Goal: Task Accomplishment & Management: Manage account settings

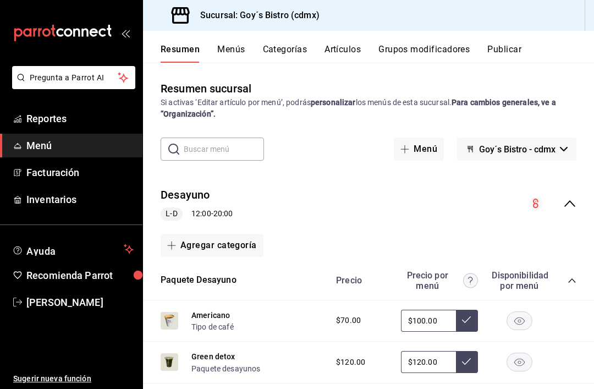
click at [78, 293] on link "[PERSON_NAME]" at bounding box center [71, 302] width 142 height 24
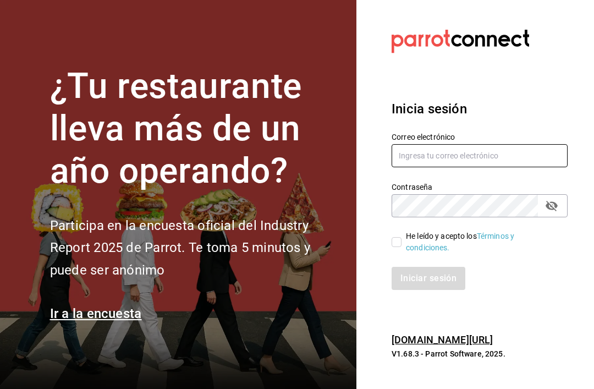
click at [440, 167] on input "text" at bounding box center [480, 155] width 176 height 23
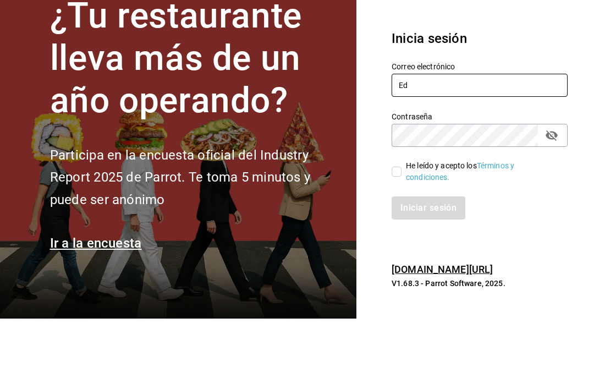
type input "E"
type input "[EMAIL_ADDRESS][DOMAIN_NAME]"
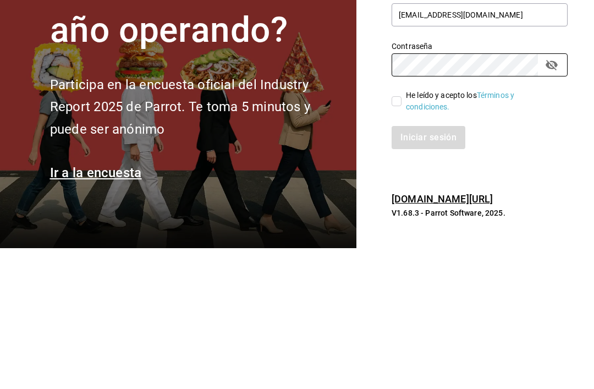
click at [392, 237] on input "He leído y acepto los Términos y condiciones." at bounding box center [397, 242] width 10 height 10
checkbox input "true"
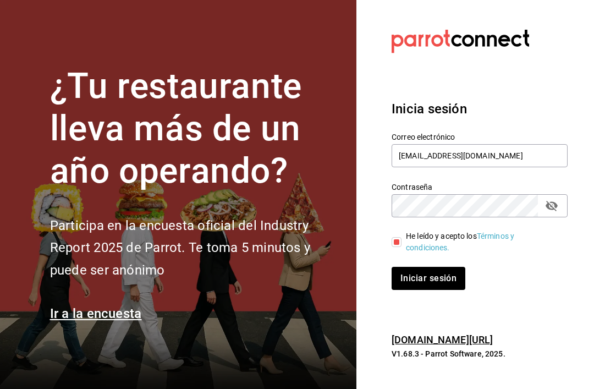
click at [425, 267] on button "Iniciar sesión" at bounding box center [429, 278] width 74 height 23
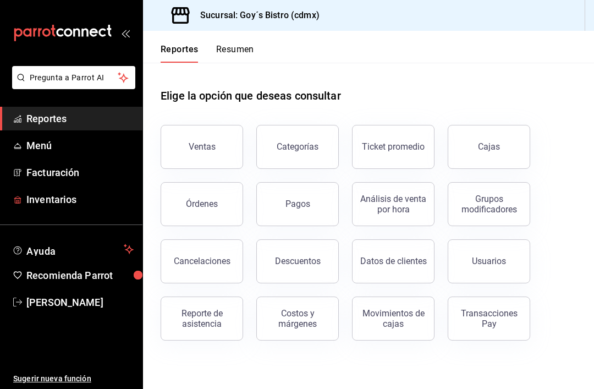
click at [39, 194] on span "Inventarios" at bounding box center [79, 199] width 107 height 15
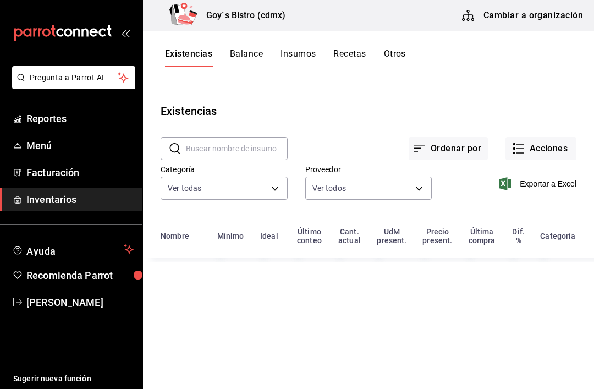
click at [551, 143] on button "Acciones" at bounding box center [540, 148] width 71 height 23
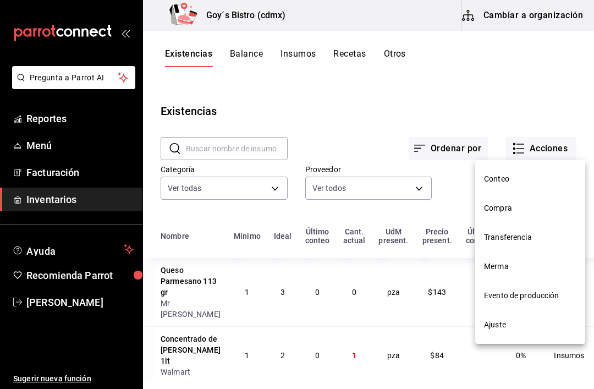
click at [515, 211] on span "Compra" at bounding box center [530, 208] width 92 height 12
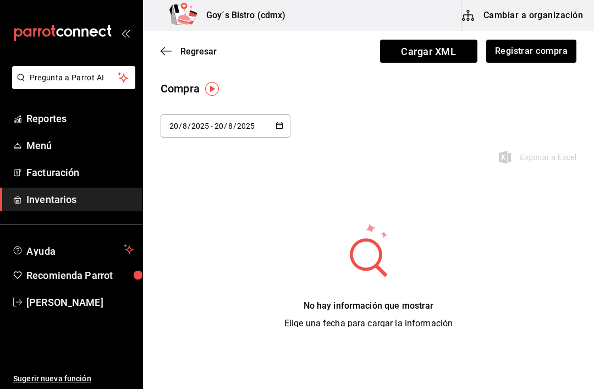
click at [230, 127] on input "8" at bounding box center [230, 126] width 5 height 9
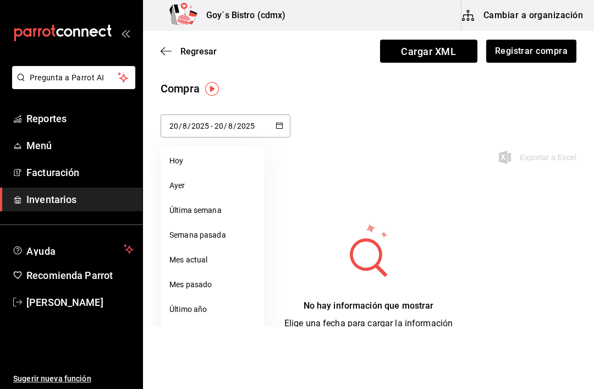
click at [351, 121] on div "2025-08-20 20 / 8 / 2025 - 2025-08-20 20 / 8 / 2025 Hoy Ayer Última semana Sema…" at bounding box center [368, 145] width 451 height 63
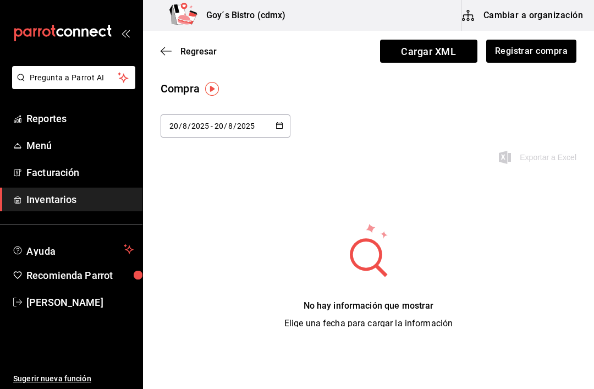
click at [281, 130] on button "button" at bounding box center [280, 126] width 8 height 9
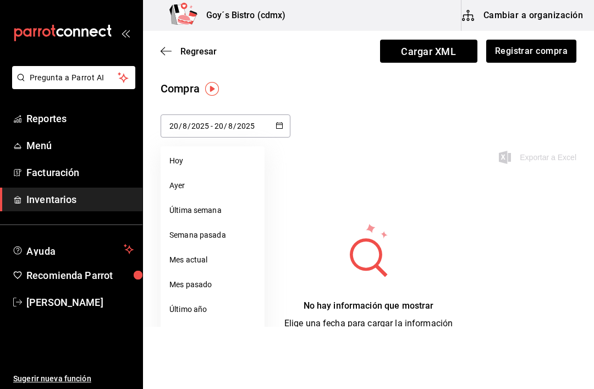
click at [194, 183] on li "Ayer" at bounding box center [213, 185] width 104 height 25
type input "2025-08-19"
type input "19"
type input "2025-08-19"
type input "19"
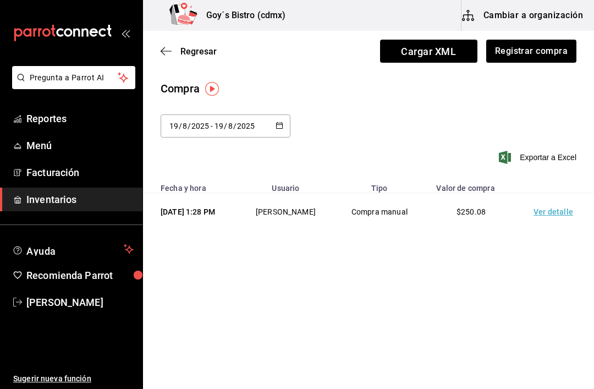
click at [454, 225] on td "$250.08" at bounding box center [471, 212] width 92 height 38
click at [426, 223] on td "Compra manual" at bounding box center [380, 212] width 92 height 38
click at [549, 227] on td "Ver detalle" at bounding box center [555, 212] width 77 height 38
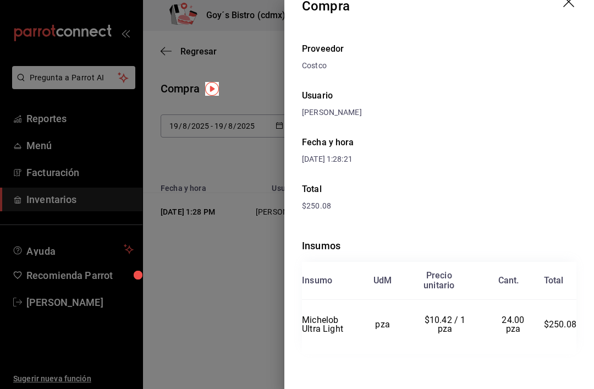
scroll to position [21, 0]
click at [570, 5] on icon "drag" at bounding box center [569, 2] width 13 height 13
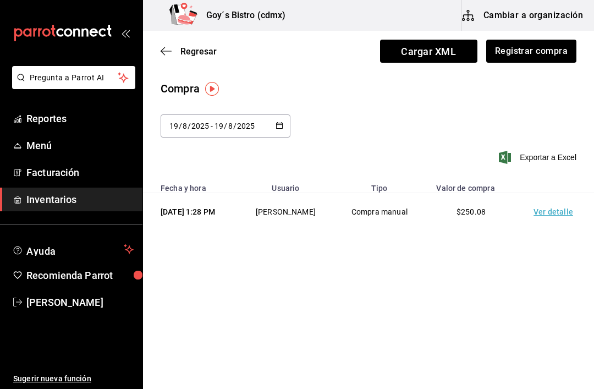
click at [254, 123] on input "2025" at bounding box center [245, 126] width 19 height 9
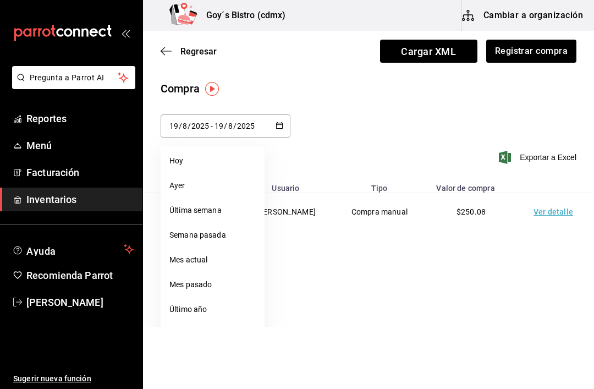
click at [206, 156] on li "Hoy" at bounding box center [213, 160] width 104 height 25
type input "2025-08-20"
type input "20"
type input "2025-08-20"
type input "20"
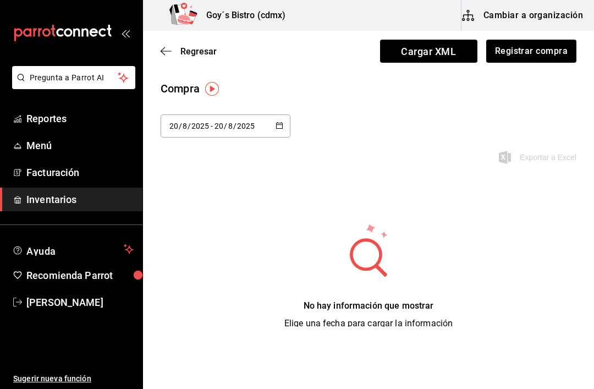
click at [539, 54] on button "Registrar compra" at bounding box center [531, 51] width 90 height 23
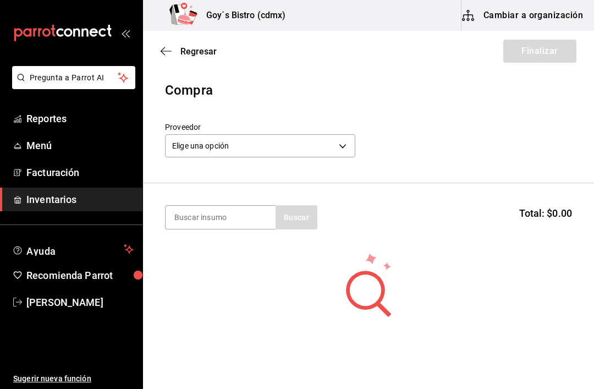
click at [253, 147] on body "Pregunta a Parrot AI Reportes Menú Facturación Inventarios Ayuda Recomienda Par…" at bounding box center [297, 163] width 594 height 327
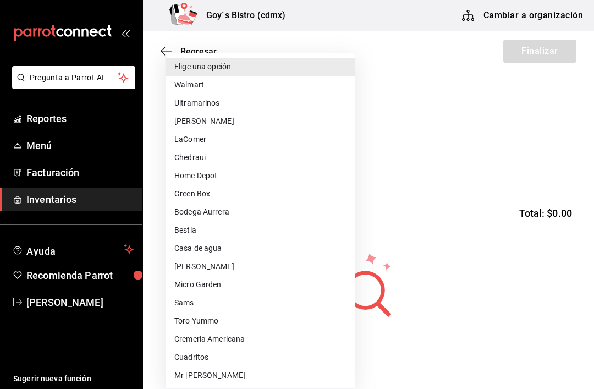
click at [212, 139] on li "LaComer" at bounding box center [260, 139] width 189 height 18
type input "f1a82f65-8d09-4b3e-a410-5fb6382f1597"
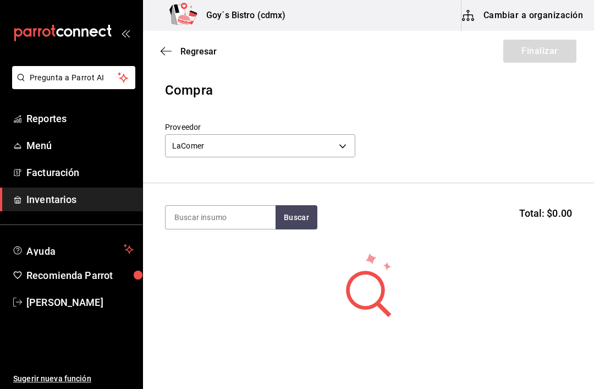
click at [230, 213] on input at bounding box center [221, 217] width 110 height 23
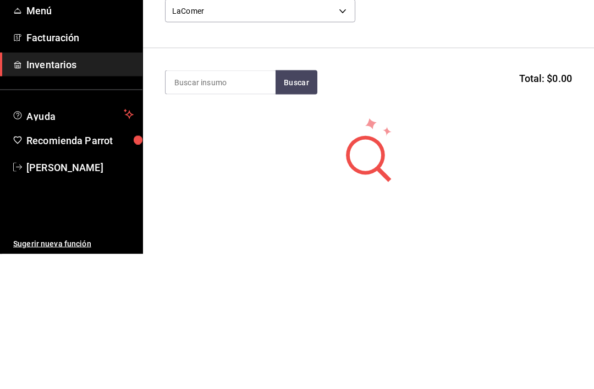
click at [206, 206] on input at bounding box center [221, 217] width 110 height 23
click at [298, 205] on button "Buscar" at bounding box center [297, 217] width 42 height 24
click at [249, 206] on input "Arugul" at bounding box center [221, 217] width 110 height 23
click at [290, 205] on button "Buscar" at bounding box center [297, 217] width 42 height 24
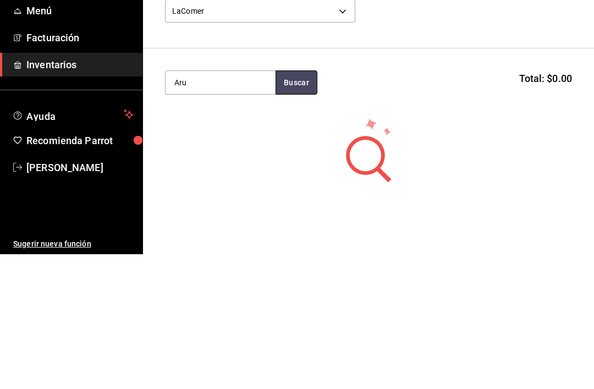
click at [295, 205] on button "Buscar" at bounding box center [297, 217] width 42 height 24
click at [519, 183] on section "Aru Buscar Total: $0.00" at bounding box center [368, 217] width 451 height 68
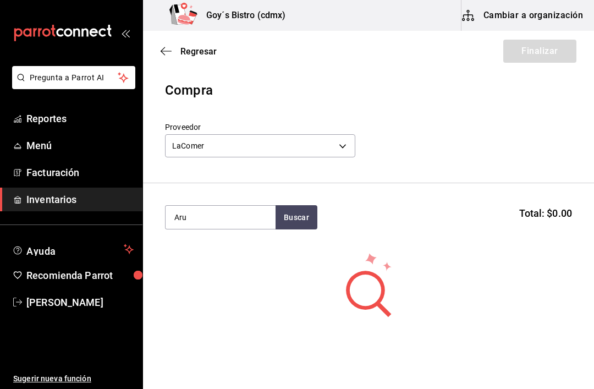
click at [328, 146] on body "Pregunta a Parrot AI Reportes Menú Facturación Inventarios Ayuda Recomienda Par…" at bounding box center [297, 163] width 594 height 327
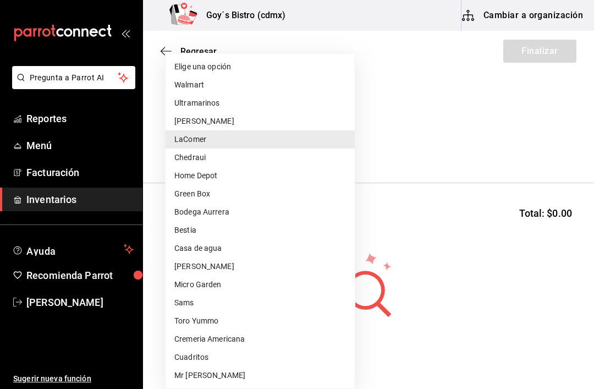
click at [223, 139] on li "LaComer" at bounding box center [260, 139] width 189 height 18
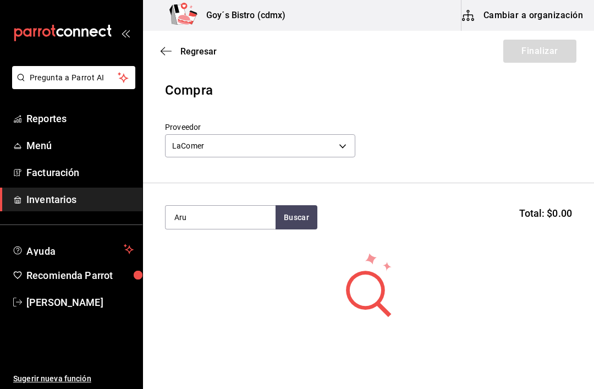
click at [232, 212] on input "Aru" at bounding box center [221, 217] width 110 height 23
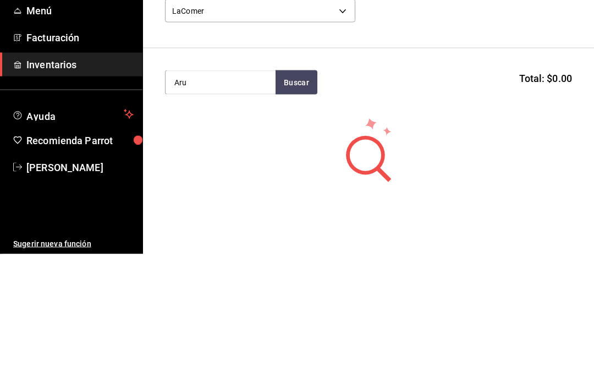
click at [242, 206] on input "Aru" at bounding box center [221, 217] width 110 height 23
click at [260, 206] on input "Aru" at bounding box center [221, 217] width 110 height 23
click at [292, 205] on button "Buscar" at bounding box center [297, 217] width 42 height 24
type input "Aru"
click at [296, 183] on section "Aru Buscar Total: $0.00" at bounding box center [368, 217] width 451 height 68
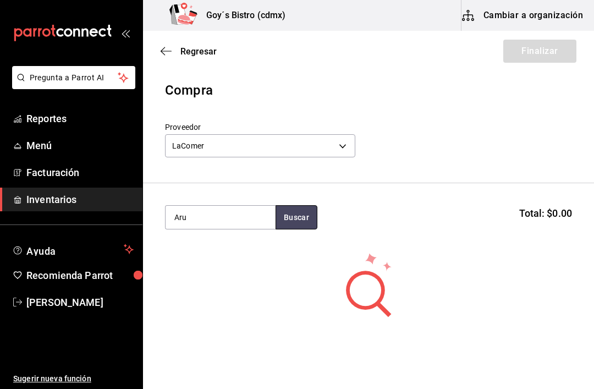
click at [305, 206] on button "Buscar" at bounding box center [297, 217] width 42 height 24
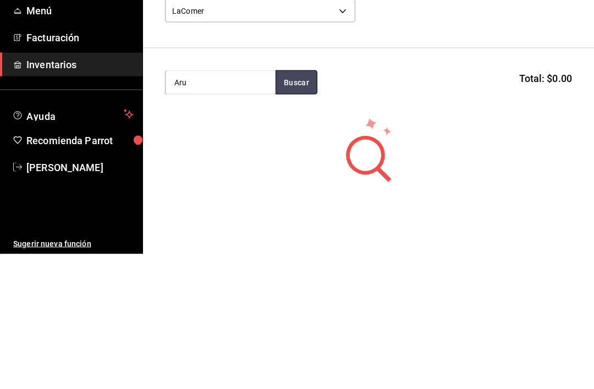
click at [292, 205] on button "Buscar" at bounding box center [297, 217] width 42 height 24
click at [298, 205] on button "Buscar" at bounding box center [297, 217] width 42 height 24
click at [303, 205] on button "Buscar" at bounding box center [297, 217] width 42 height 24
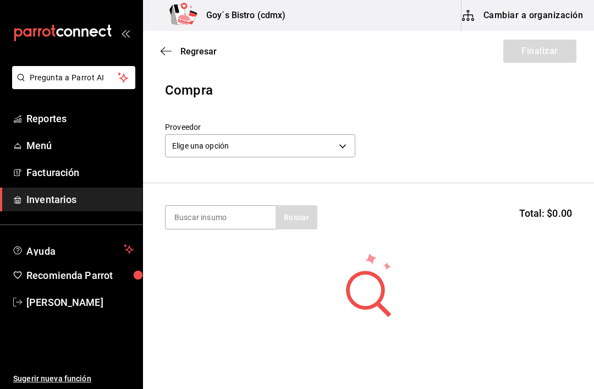
click at [311, 147] on body "Pregunta a Parrot AI Reportes Menú Facturación Inventarios Ayuda Recomienda Par…" at bounding box center [297, 163] width 594 height 327
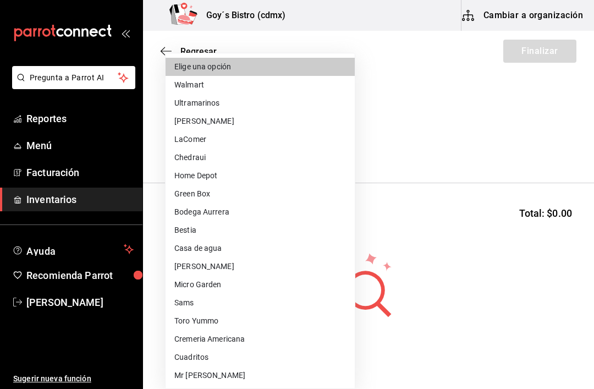
click at [189, 139] on li "LaComer" at bounding box center [260, 139] width 189 height 18
type input "f1a82f65-8d09-4b3e-a410-5fb6382f1597"
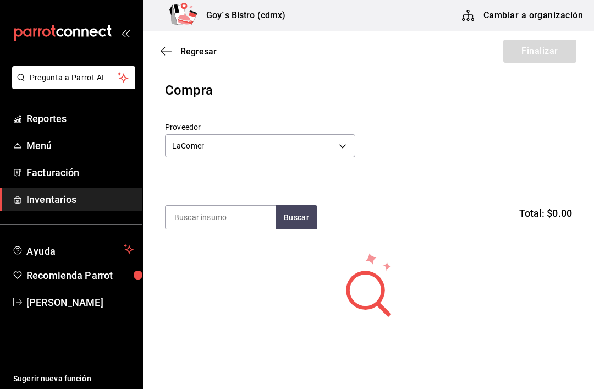
click at [213, 215] on input at bounding box center [221, 217] width 110 height 23
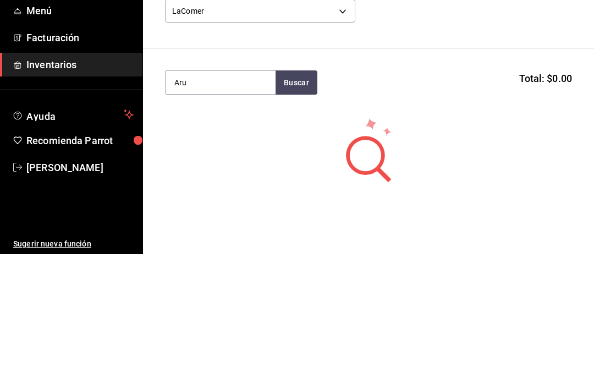
click at [297, 205] on button "Buscar" at bounding box center [297, 217] width 42 height 24
type input "Arúgula"
click at [297, 205] on button "Buscar" at bounding box center [297, 217] width 42 height 24
click at [196, 243] on div "Arúgula 280gr" at bounding box center [202, 249] width 56 height 13
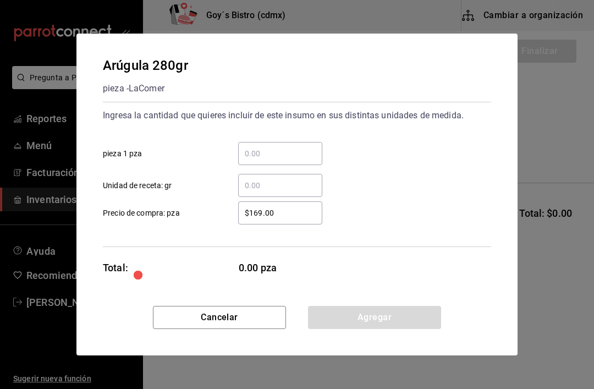
click at [270, 147] on input "​ pieza 1 pza" at bounding box center [280, 153] width 84 height 13
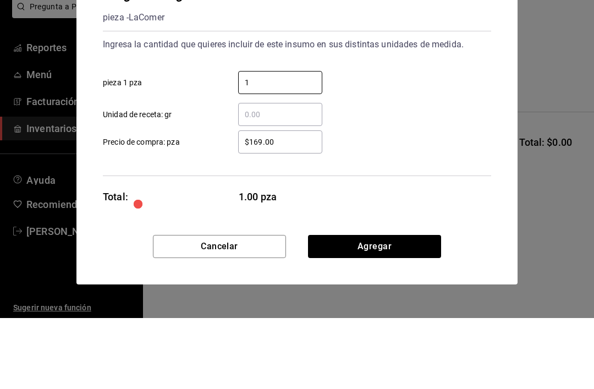
type input "1"
click at [375, 165] on div "​ Unidad de receta: gr" at bounding box center [292, 181] width 397 height 32
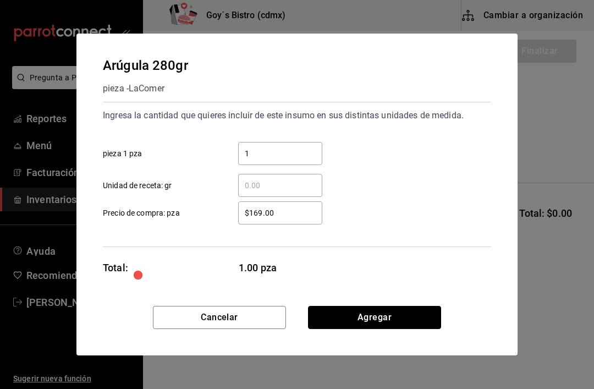
click at [360, 316] on button "Agregar" at bounding box center [374, 317] width 133 height 23
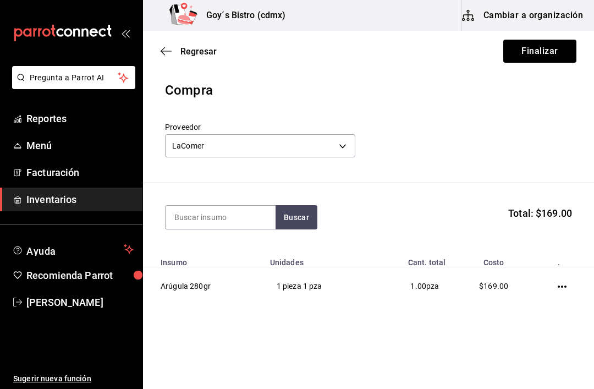
click at [222, 220] on input at bounding box center [221, 217] width 110 height 23
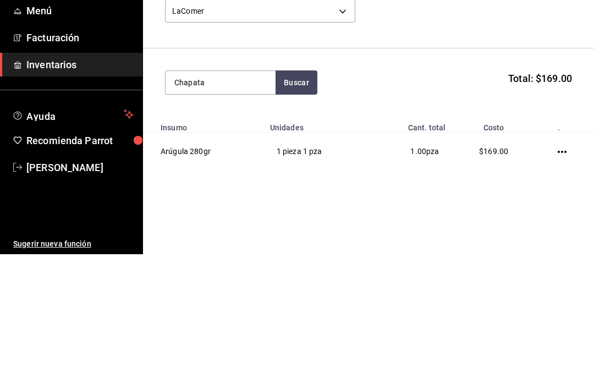
type input "Chapata"
click at [295, 205] on button "Buscar" at bounding box center [297, 217] width 42 height 24
click at [232, 234] on div "Chapata pieza - LaComer" at bounding box center [221, 255] width 110 height 42
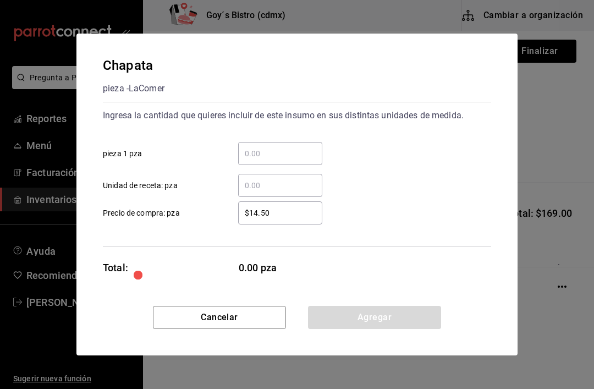
click at [280, 158] on input "​ pieza 1 pza" at bounding box center [280, 153] width 84 height 13
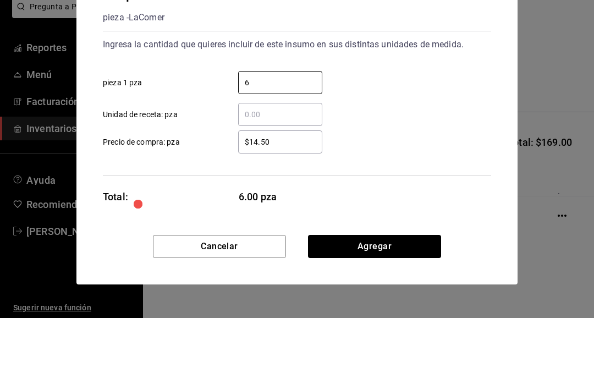
type input "6"
click at [406, 192] on div "$14.50 ​ Precio de compra: pza" at bounding box center [292, 208] width 397 height 32
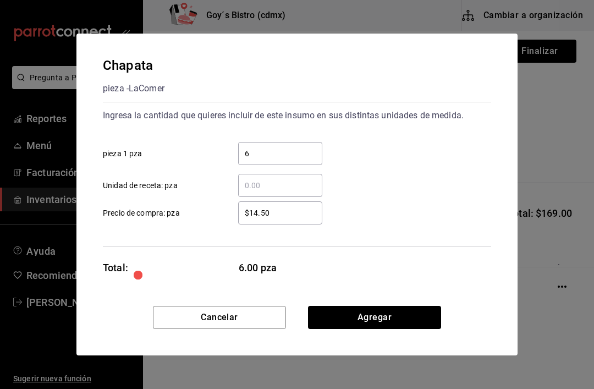
click at [406, 323] on button "Agregar" at bounding box center [374, 317] width 133 height 23
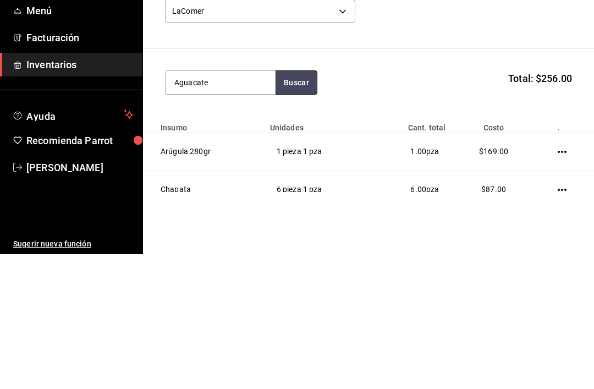
click at [295, 205] on button "Buscar" at bounding box center [297, 217] width 42 height 24
click at [288, 205] on button "Buscar" at bounding box center [297, 217] width 42 height 24
type input "🥑"
click at [541, 80] on header "Compra Proveedor LaComer f1a82f65-8d09-4b3e-a410-5fb6382f1597" at bounding box center [368, 131] width 451 height 103
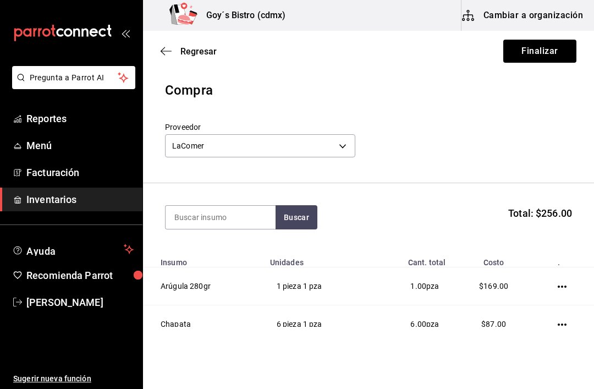
click at [335, 148] on body "Pregunta a Parrot AI Reportes Menú Facturación Inventarios Ayuda Recomienda Par…" at bounding box center [297, 163] width 594 height 327
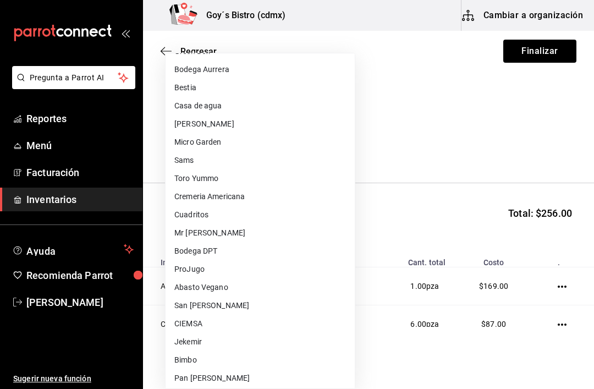
scroll to position [144, 0]
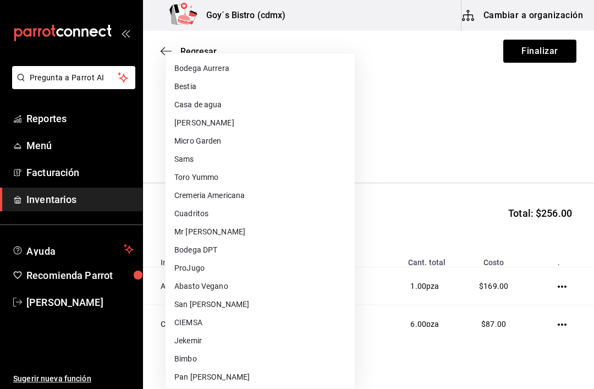
click at [228, 145] on li "Micro Garden" at bounding box center [260, 141] width 189 height 18
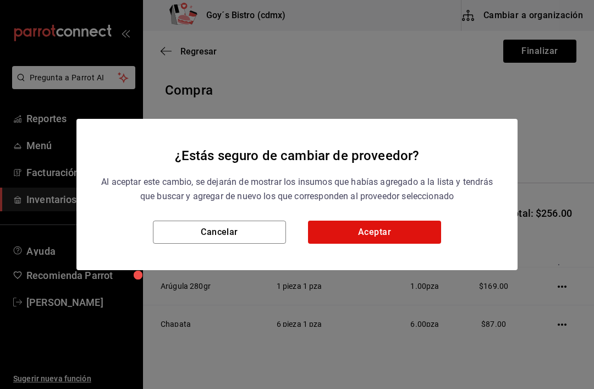
click at [383, 224] on button "Aceptar" at bounding box center [374, 232] width 133 height 23
type input "0205f9e2-0657-47ac-ad12-b418602837a0"
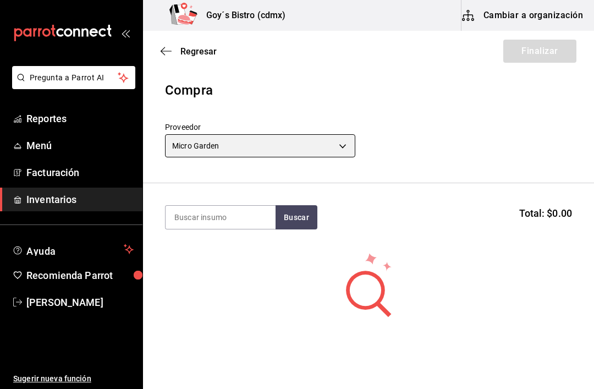
scroll to position [0, 0]
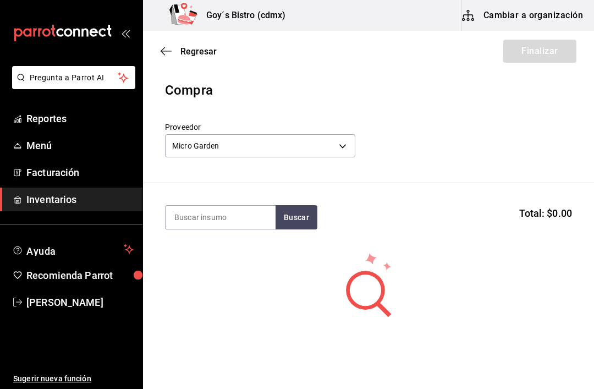
click at [163, 48] on icon "button" at bounding box center [166, 51] width 11 height 10
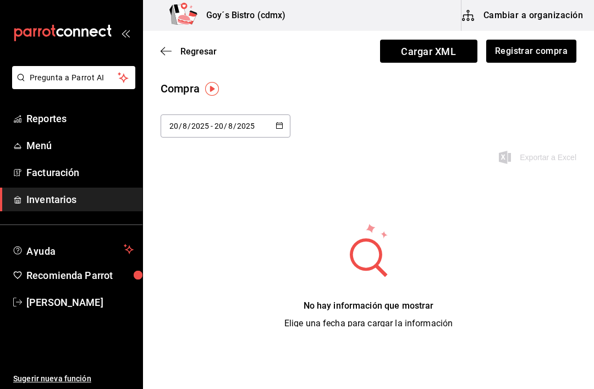
click at [548, 54] on button "Registrar compra" at bounding box center [531, 51] width 90 height 23
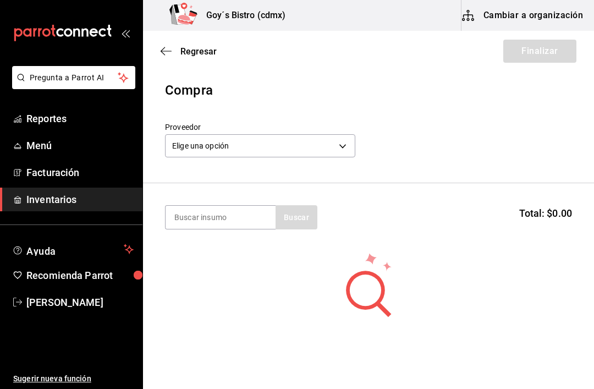
click at [306, 147] on body "Pregunta a Parrot AI Reportes Menú Facturación Inventarios Ayuda Recomienda Par…" at bounding box center [297, 163] width 594 height 327
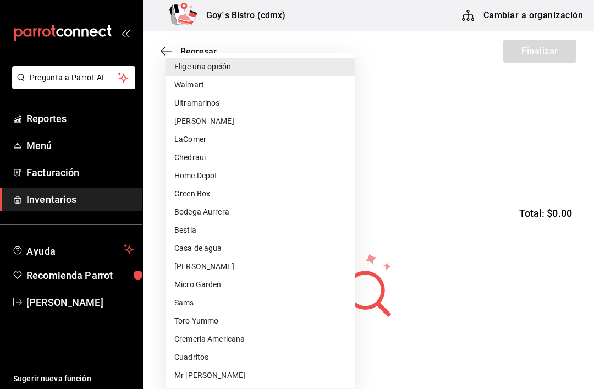
click at [214, 140] on li "LaComer" at bounding box center [260, 139] width 189 height 18
type input "f1a82f65-8d09-4b3e-a410-5fb6382f1597"
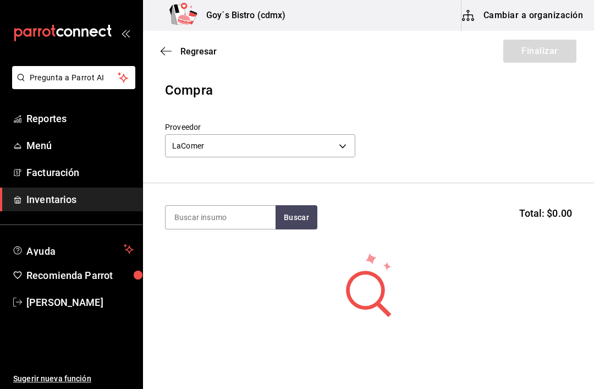
click at [541, 24] on button "Cambiar a organización" at bounding box center [523, 15] width 124 height 31
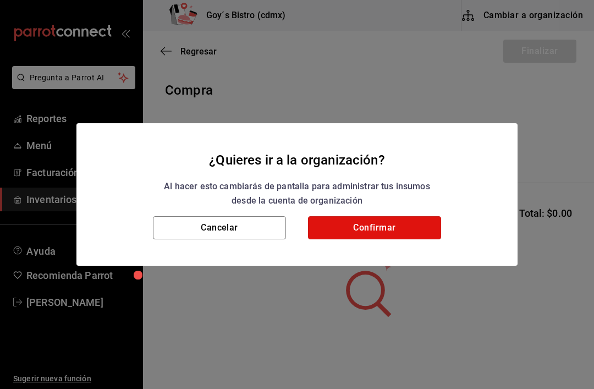
click at [381, 227] on button "Confirmar" at bounding box center [374, 227] width 133 height 23
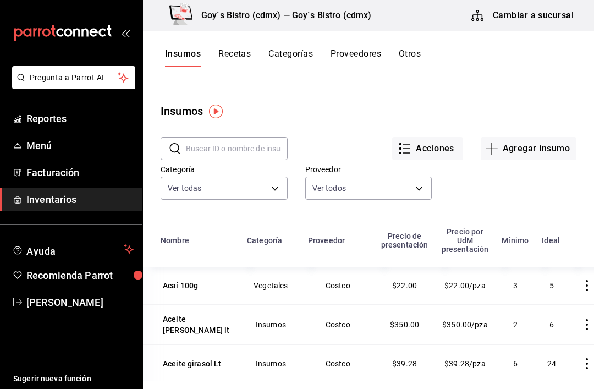
click at [438, 151] on button "Acciones" at bounding box center [427, 148] width 71 height 23
click at [529, 192] on div at bounding box center [297, 194] width 594 height 389
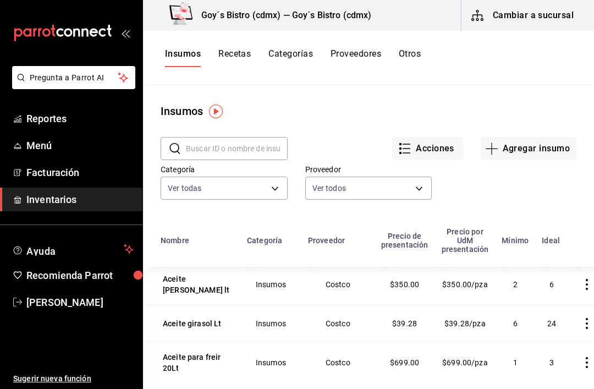
scroll to position [44, 0]
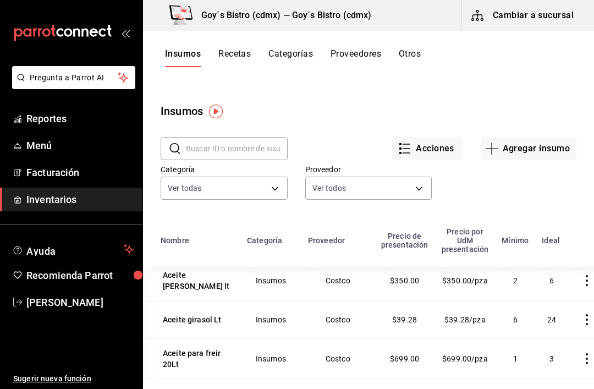
click at [519, 156] on button "Agregar insumo" at bounding box center [529, 148] width 96 height 23
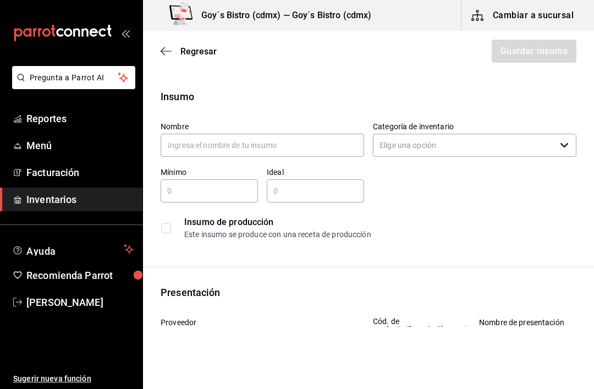
click at [288, 152] on input "text" at bounding box center [262, 145] width 203 height 23
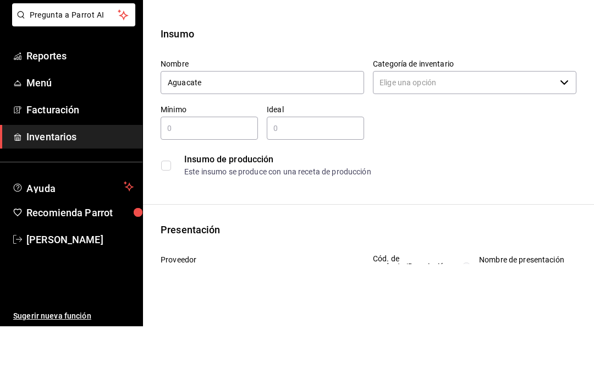
type input "Aguacate"
click at [448, 134] on input "Categoría de inventario" at bounding box center [464, 145] width 183 height 23
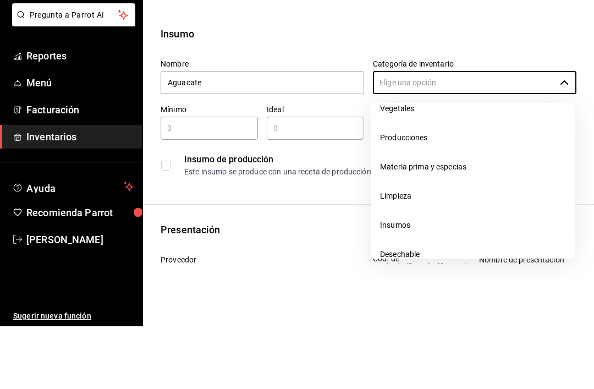
scroll to position [102, 0]
click at [445, 159] on li "Vegetales" at bounding box center [472, 173] width 203 height 29
type input "Vegetales"
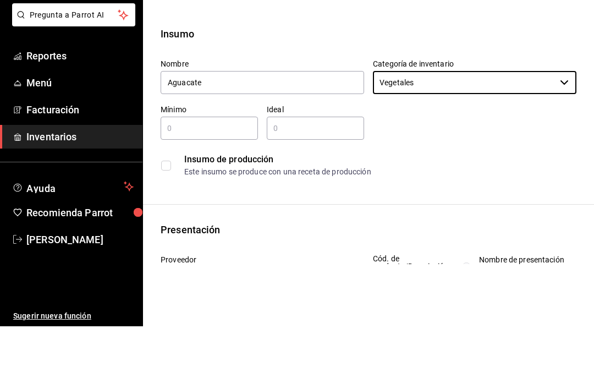
click at [224, 184] on input "text" at bounding box center [209, 190] width 97 height 13
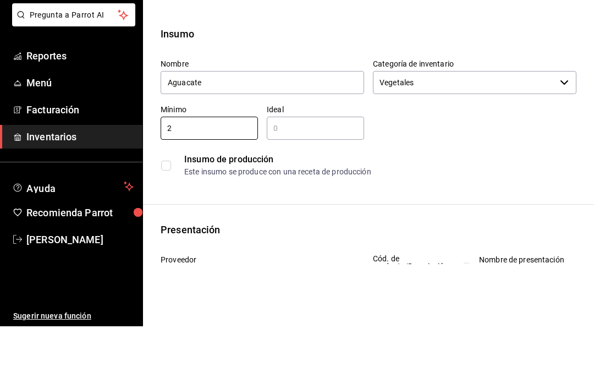
type input "2"
click at [297, 184] on input "text" at bounding box center [315, 190] width 97 height 13
type input "6"
click at [417, 134] on div "Nombre Aguacate Categoría de inventario Vegetales ​ Mínimo 2 ​ Ideal 6 ​ Insumo…" at bounding box center [364, 179] width 425 height 132
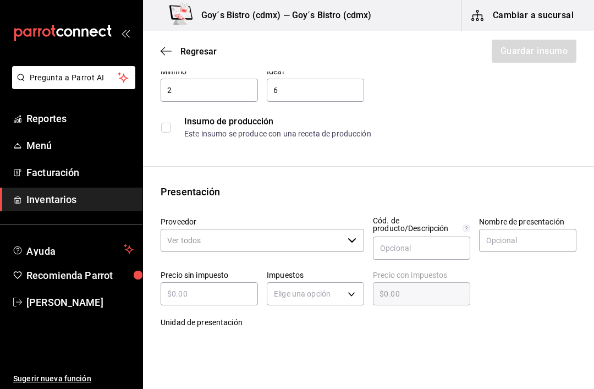
scroll to position [103, 0]
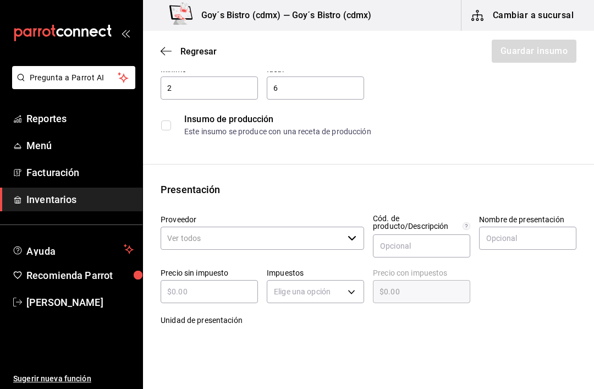
click at [341, 235] on input "Proveedor" at bounding box center [252, 238] width 183 height 23
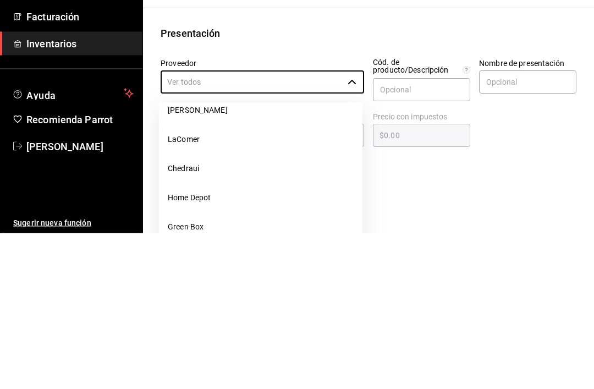
scroll to position [75, 0]
click at [205, 280] on li "LaComer" at bounding box center [260, 294] width 203 height 29
type input "LaComer"
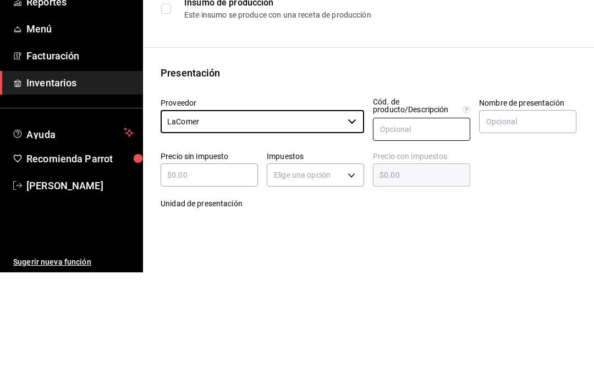
click at [437, 234] on input "text" at bounding box center [421, 245] width 97 height 23
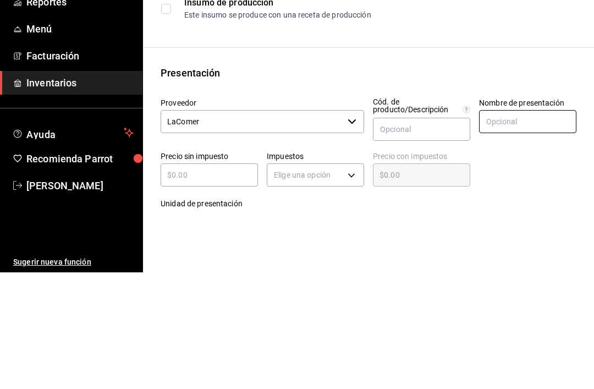
click at [542, 227] on input "text" at bounding box center [527, 238] width 97 height 23
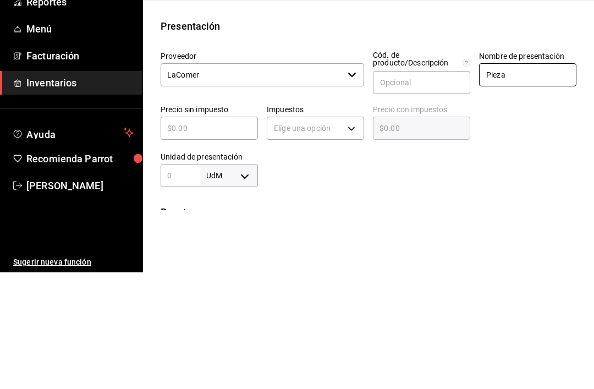
scroll to position [155, 0]
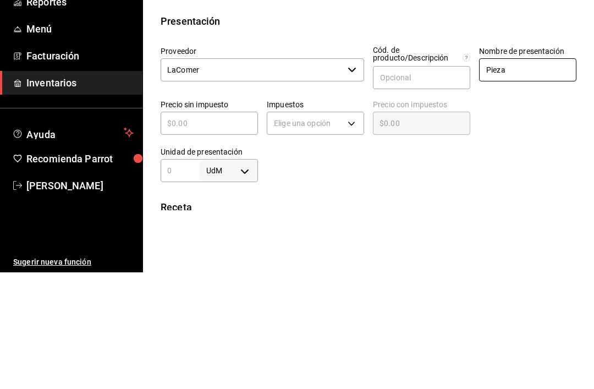
type input "Pieza"
click at [228, 233] on input "text" at bounding box center [209, 239] width 97 height 13
click at [336, 121] on body "Pregunta a Parrot AI Reportes Menú Facturación Inventarios Ayuda Recomienda Par…" at bounding box center [297, 163] width 594 height 327
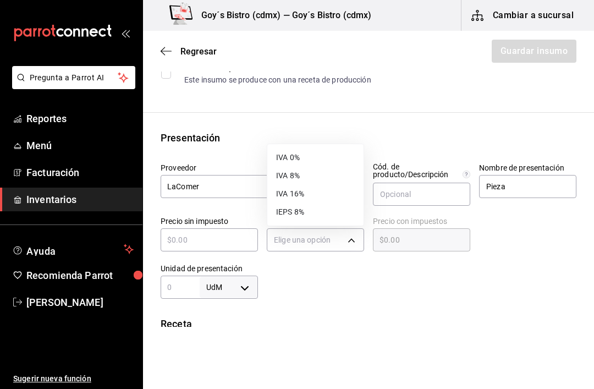
click at [309, 151] on li "IVA 0%" at bounding box center [315, 157] width 96 height 18
type input "IVA_0"
click at [214, 234] on input "text" at bounding box center [209, 239] width 97 height 13
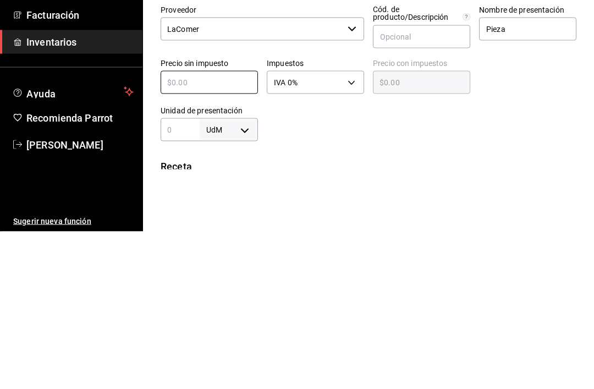
type input "$1"
type input "$1.00"
type input "$14"
type input "$14.00"
type input "$14.8"
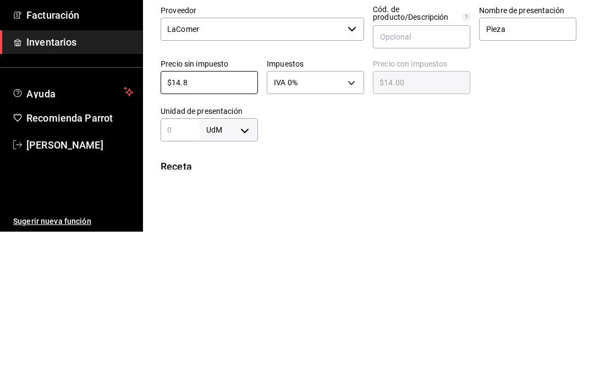
type input "$14.80"
type input "$14.85"
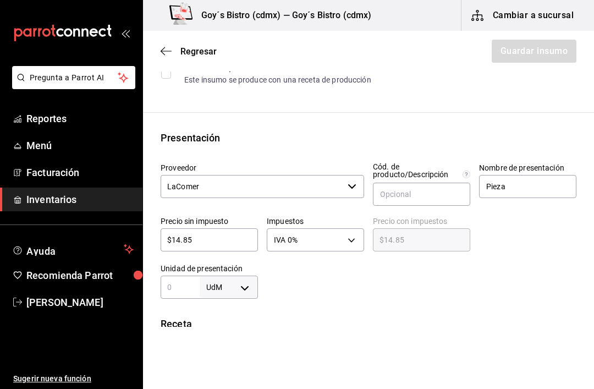
click at [410, 232] on div "$14.85 ​" at bounding box center [421, 239] width 97 height 23
click at [241, 286] on body "Pregunta a Parrot AI Reportes Menú Facturación Inventarios Ayuda Recomienda Par…" at bounding box center [297, 163] width 594 height 327
click at [224, 357] on li "pza" at bounding box center [228, 357] width 57 height 18
type input "UNIT"
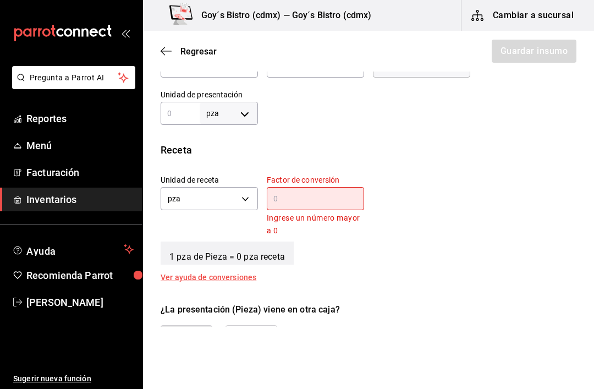
scroll to position [335, 0]
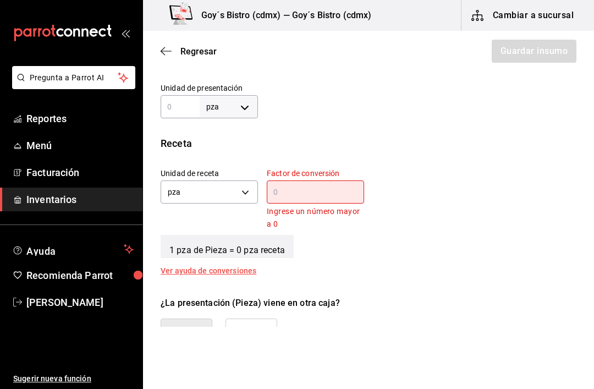
click at [324, 188] on input "text" at bounding box center [315, 191] width 97 height 13
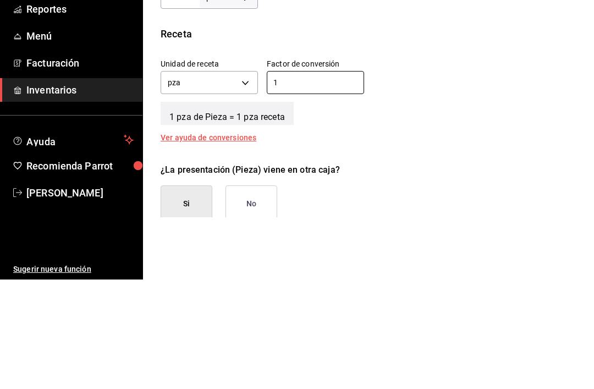
type input "1"
click at [424, 207] on div "1 pza de Pieza = 1 pza receta" at bounding box center [369, 220] width 416 height 27
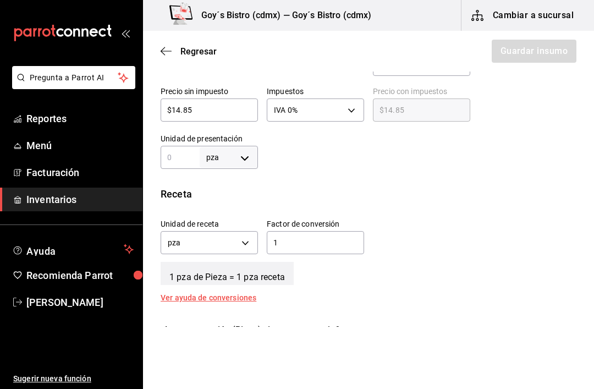
scroll to position [282, 0]
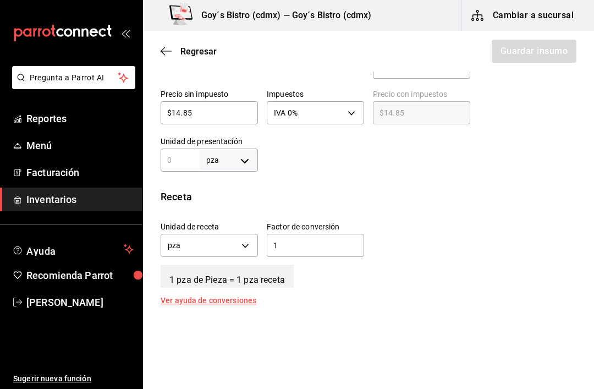
click at [242, 250] on body "Pregunta a Parrot AI Reportes Menú Facturación Inventarios Ayuda Recomienda Par…" at bounding box center [297, 163] width 594 height 327
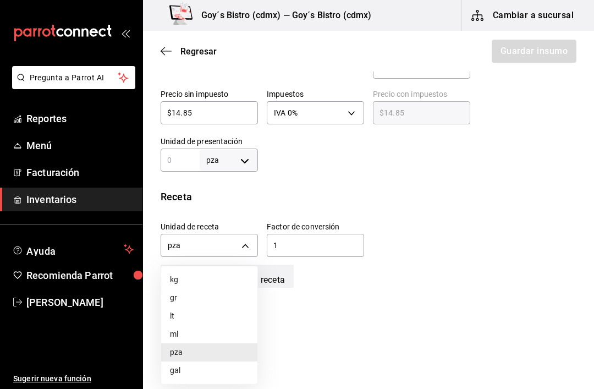
click at [439, 224] on div at bounding box center [297, 194] width 594 height 389
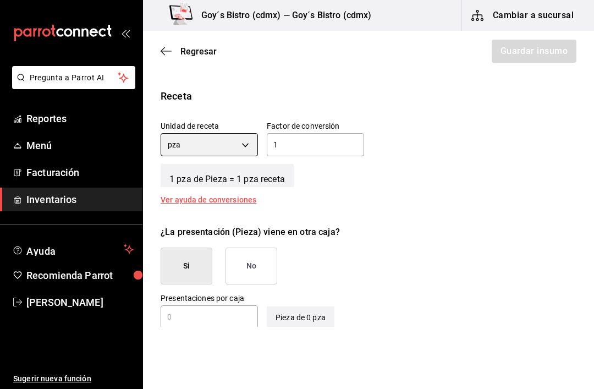
scroll to position [383, 0]
click at [254, 271] on button "No" at bounding box center [251, 265] width 52 height 37
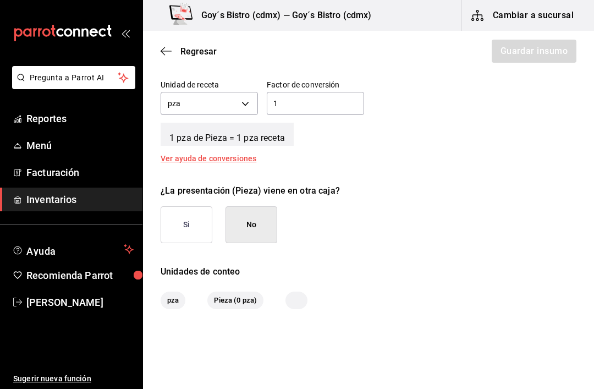
scroll to position [423, 0]
click at [177, 303] on span "pza" at bounding box center [173, 300] width 25 height 11
click at [168, 301] on span "pza" at bounding box center [173, 300] width 25 height 11
click at [168, 304] on span "pza" at bounding box center [173, 300] width 25 height 11
click at [168, 303] on span "pza" at bounding box center [173, 300] width 25 height 11
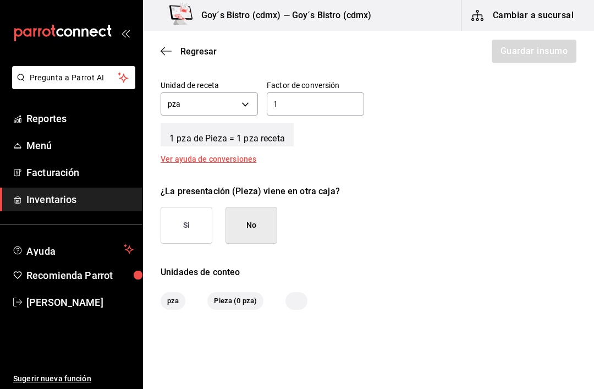
click at [300, 302] on div at bounding box center [296, 301] width 22 height 18
click at [206, 158] on div "Ver ayuda de conversiones" at bounding box center [215, 159] width 109 height 8
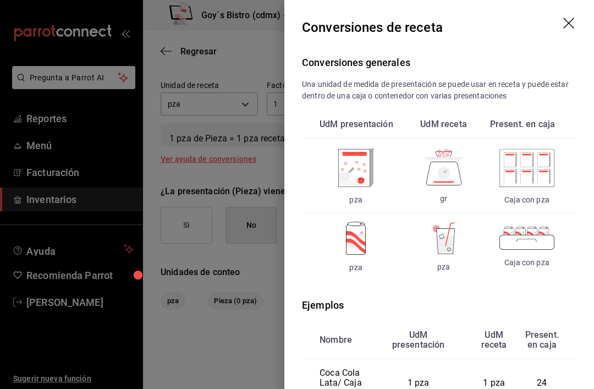
scroll to position [0, 0]
click at [241, 269] on div at bounding box center [297, 194] width 594 height 389
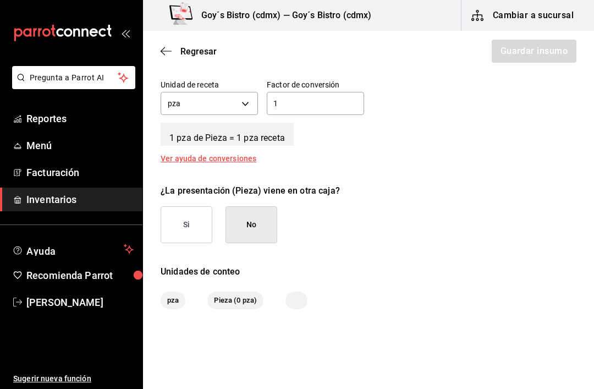
scroll to position [423, 0]
click at [196, 275] on div "Unidades de conteo" at bounding box center [369, 272] width 416 height 13
click at [168, 300] on span "pza" at bounding box center [173, 300] width 25 height 11
click at [174, 301] on span "pza" at bounding box center [173, 300] width 25 height 11
click at [239, 299] on span "Pieza (0 pza)" at bounding box center [235, 300] width 56 height 11
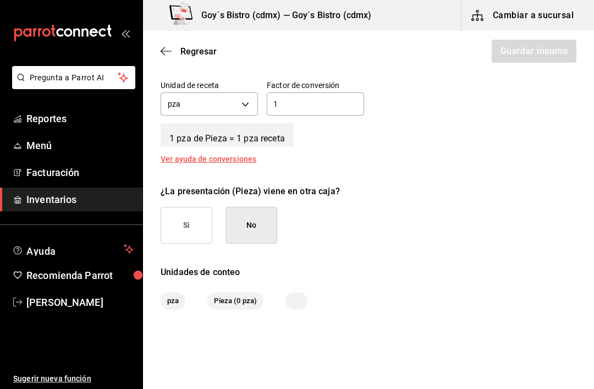
click at [189, 229] on button "Si" at bounding box center [187, 225] width 52 height 37
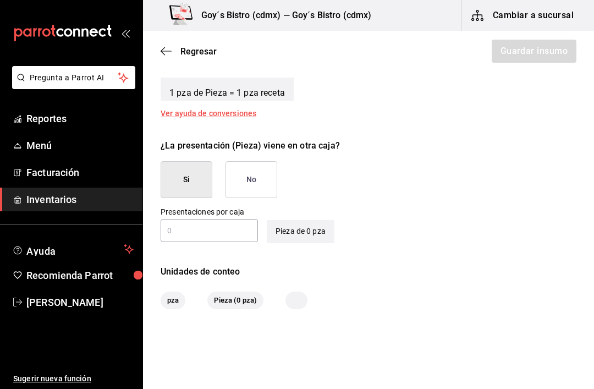
scroll to position [468, 0]
click at [228, 234] on input "text" at bounding box center [209, 230] width 97 height 13
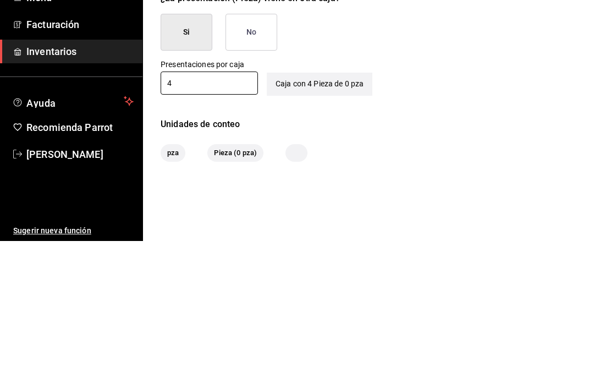
type input "4"
click at [421, 266] on div "Unidades de conteo" at bounding box center [369, 272] width 416 height 13
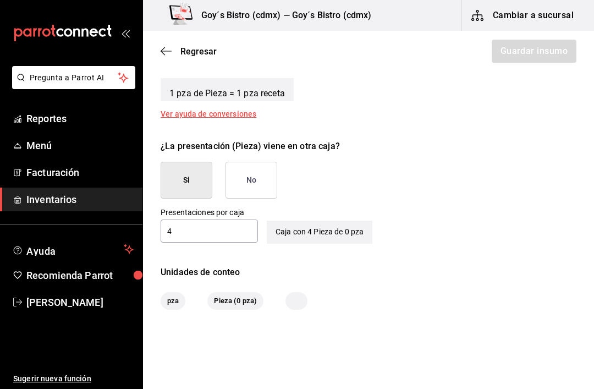
click at [166, 301] on span "pza" at bounding box center [173, 300] width 25 height 11
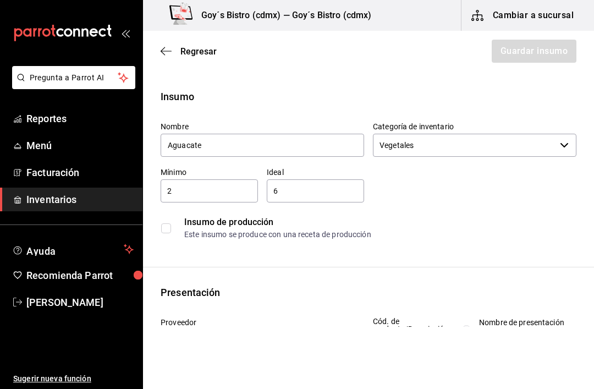
scroll to position [0, 0]
click at [531, 57] on div "Regresar Guardar insumo" at bounding box center [368, 51] width 451 height 41
click at [539, 56] on div "Regresar Guardar insumo" at bounding box center [368, 51] width 451 height 41
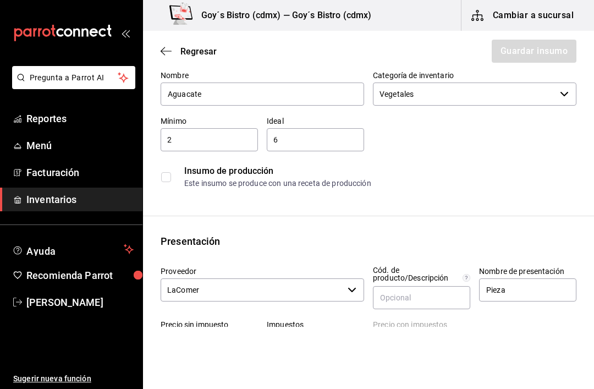
scroll to position [52, 0]
click at [169, 177] on input "checkbox" at bounding box center [166, 177] width 10 height 10
checkbox input "false"
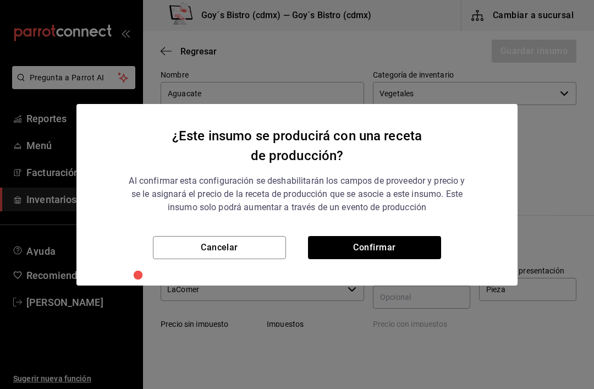
click at [226, 250] on button "Cancelar" at bounding box center [219, 247] width 133 height 23
type input "$0.00"
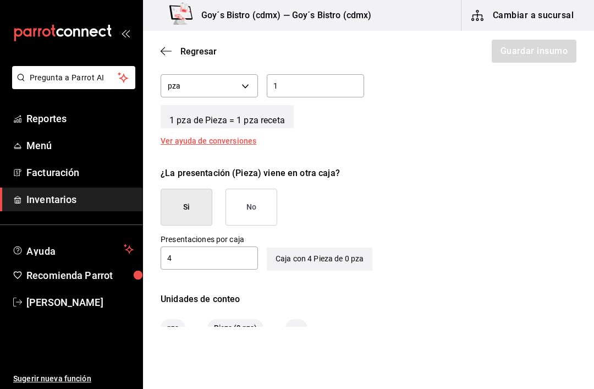
scroll to position [461, 0]
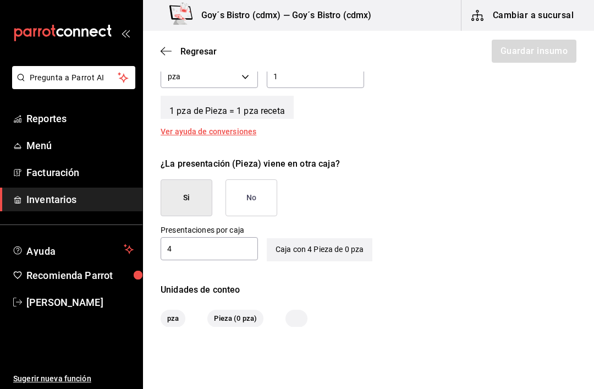
click at [256, 196] on button "No" at bounding box center [251, 197] width 52 height 37
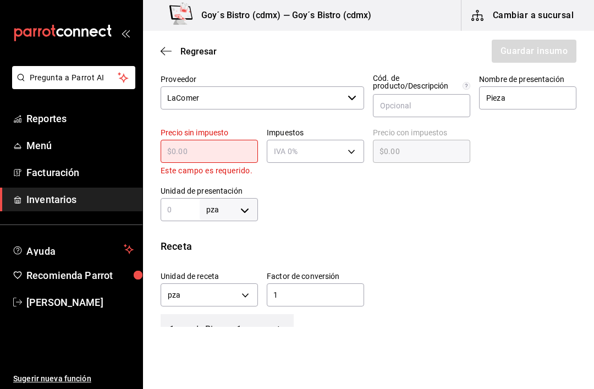
scroll to position [227, 0]
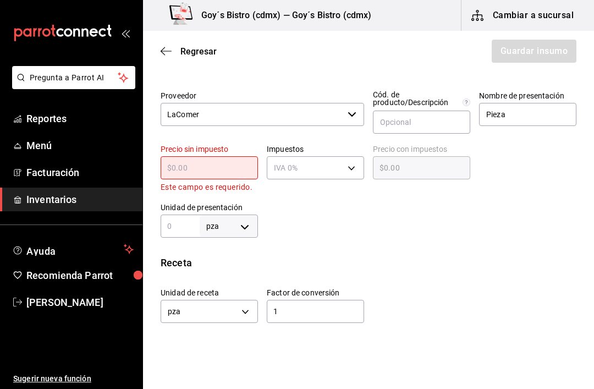
click at [216, 173] on input "text" at bounding box center [209, 167] width 97 height 13
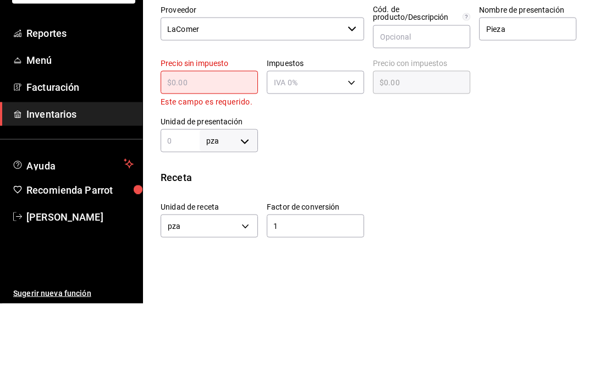
type input "$1"
type input "$1.00"
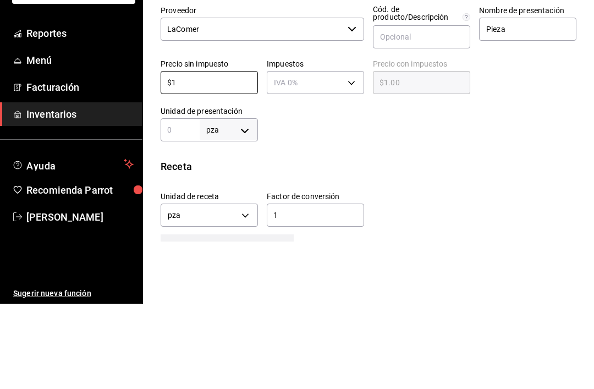
type input "$14"
type input "$14.00"
type input "$14.8"
type input "$14.80"
type input "$14.85"
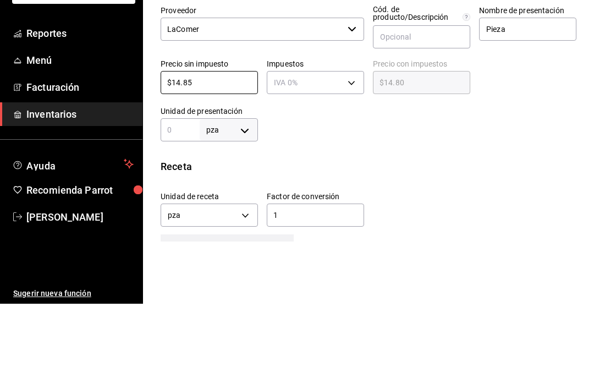
type input "$14.85"
click at [327, 86] on body "Pregunta a Parrot AI Reportes Menú Facturación Inventarios Ayuda Recomienda Par…" at bounding box center [297, 163] width 594 height 327
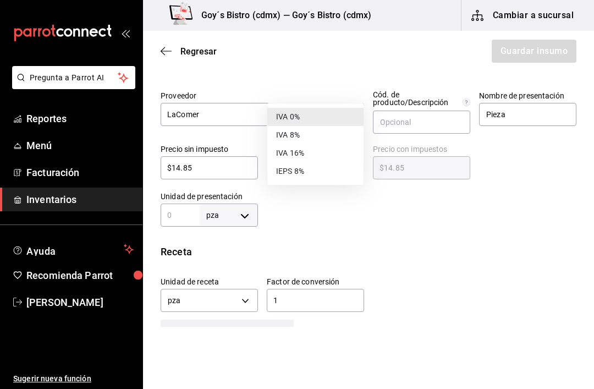
click at [313, 114] on li "IVA 0%" at bounding box center [315, 117] width 96 height 18
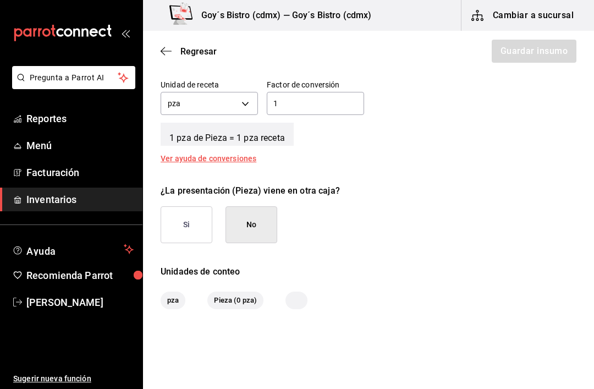
scroll to position [423, 0]
click at [533, 59] on div "Regresar Guardar insumo" at bounding box center [368, 51] width 451 height 41
click at [532, 59] on div "Regresar Guardar insumo" at bounding box center [368, 51] width 451 height 41
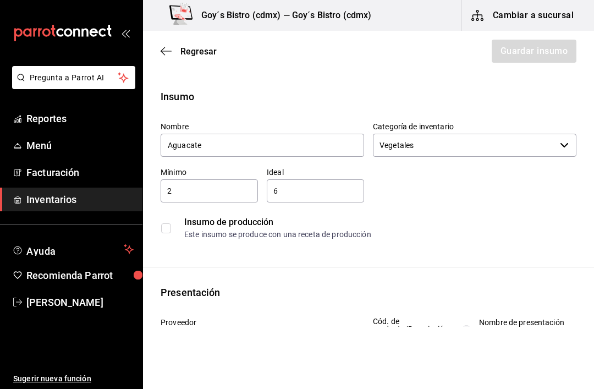
scroll to position [0, 0]
click at [537, 52] on div "Regresar Guardar insumo" at bounding box center [368, 51] width 451 height 41
click at [554, 51] on div "Regresar Guardar insumo" at bounding box center [368, 51] width 451 height 41
click at [562, 51] on div "Regresar Guardar insumo" at bounding box center [368, 51] width 451 height 41
click at [542, 48] on div "Regresar Guardar insumo" at bounding box center [368, 51] width 451 height 41
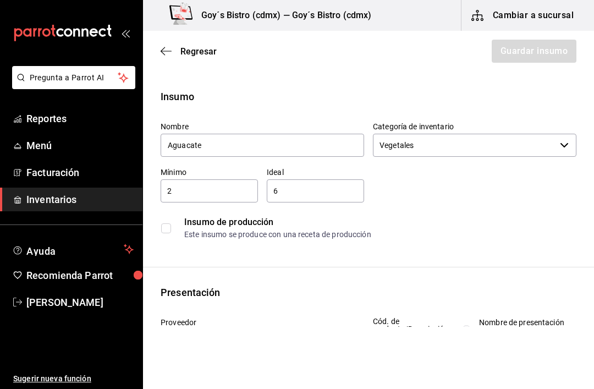
click at [542, 48] on div "Regresar Guardar insumo" at bounding box center [368, 51] width 451 height 41
click at [544, 49] on div "Regresar Guardar insumo" at bounding box center [368, 51] width 451 height 41
click at [464, 144] on input "Vegetales" at bounding box center [464, 145] width 183 height 23
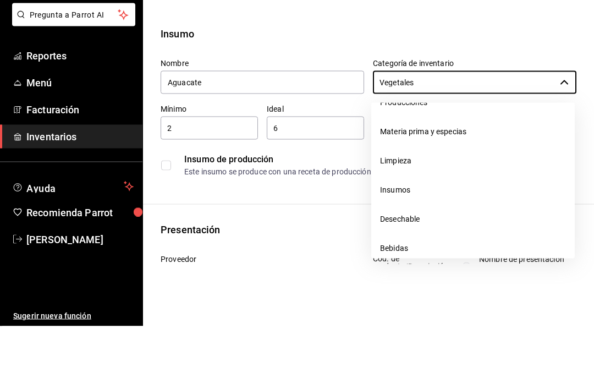
scroll to position [140, 0]
click at [492, 89] on div "Insumo" at bounding box center [369, 96] width 416 height 15
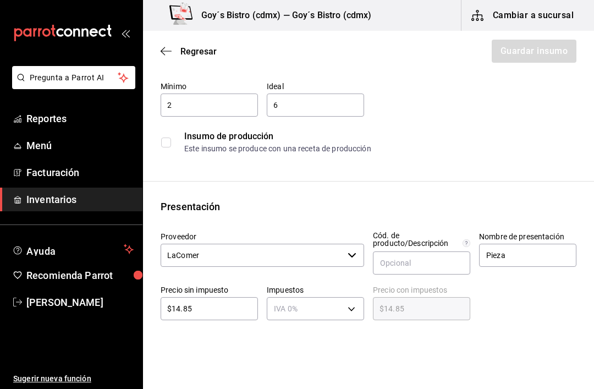
scroll to position [114, 0]
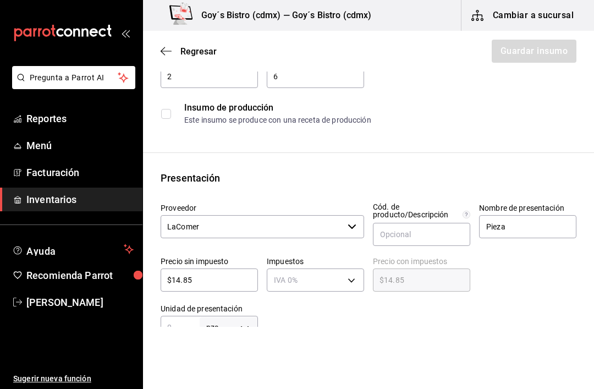
click at [342, 221] on input "LaComer" at bounding box center [252, 226] width 183 height 23
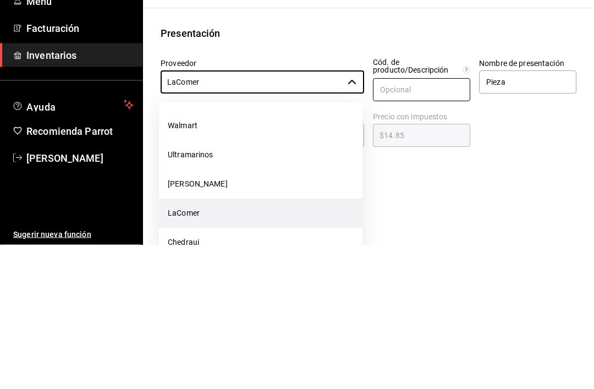
click at [446, 223] on input "text" at bounding box center [421, 234] width 97 height 23
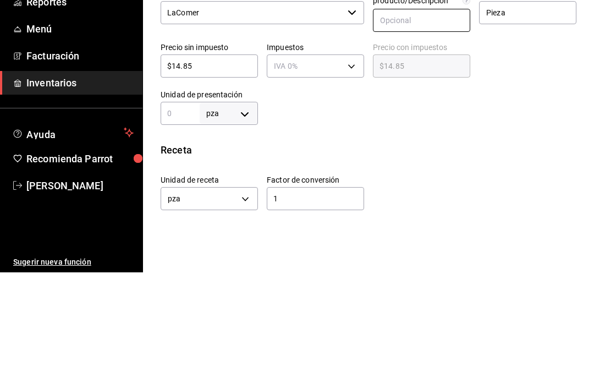
scroll to position [223, 0]
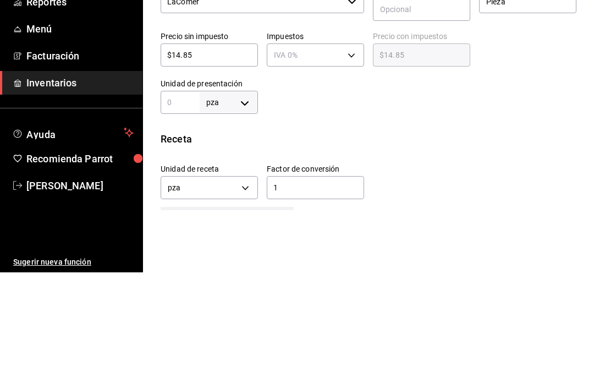
click at [242, 104] on body "Pregunta a Parrot AI Reportes Menú Facturación Inventarios Ayuda Recomienda Par…" at bounding box center [297, 163] width 594 height 327
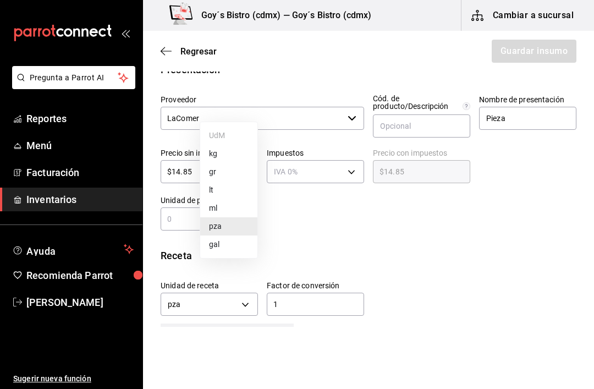
click at [224, 226] on li "pza" at bounding box center [228, 226] width 57 height 18
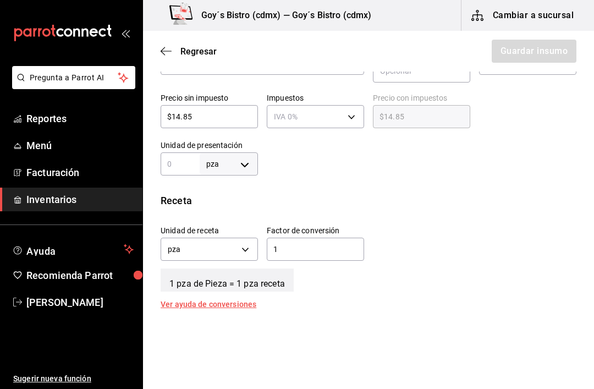
scroll to position [304, 0]
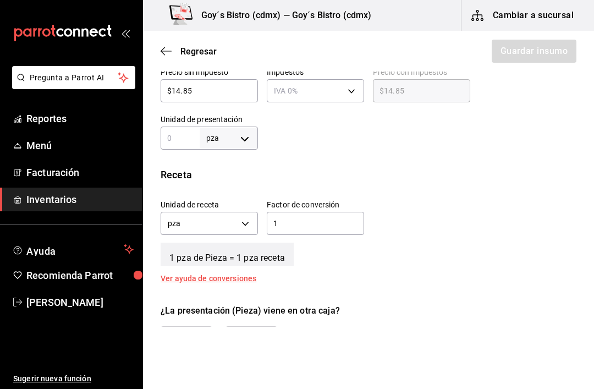
click at [238, 227] on body "Pregunta a Parrot AI Reportes Menú Facturación Inventarios Ayuda Recomienda Par…" at bounding box center [297, 163] width 594 height 327
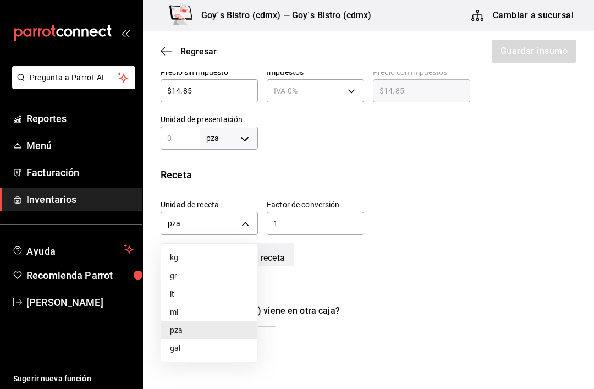
click at [209, 321] on li "ml" at bounding box center [209, 312] width 96 height 18
type input "MILLILITER"
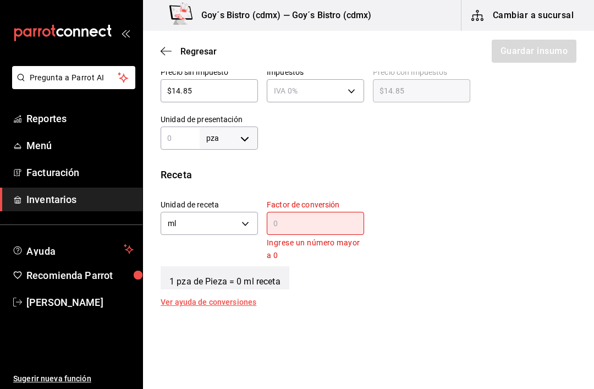
click at [317, 228] on input "text" at bounding box center [315, 223] width 97 height 13
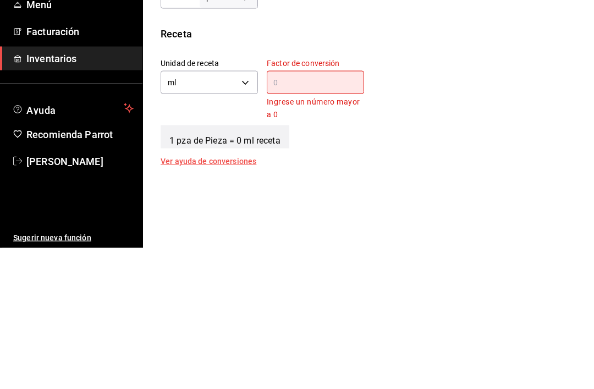
click at [246, 80] on body "Pregunta a Parrot AI Reportes Menú Facturación Inventarios Ayuda Recomienda Par…" at bounding box center [297, 163] width 594 height 327
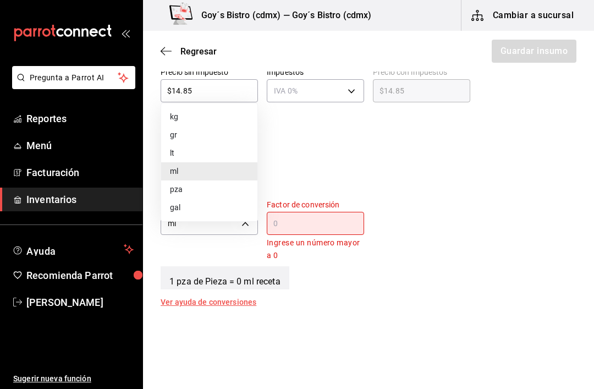
click at [193, 189] on li "pza" at bounding box center [209, 189] width 96 height 18
type input "UNIT"
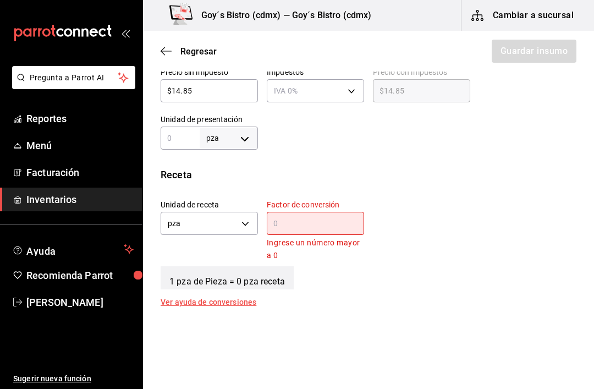
click at [309, 228] on input "text" at bounding box center [315, 223] width 97 height 13
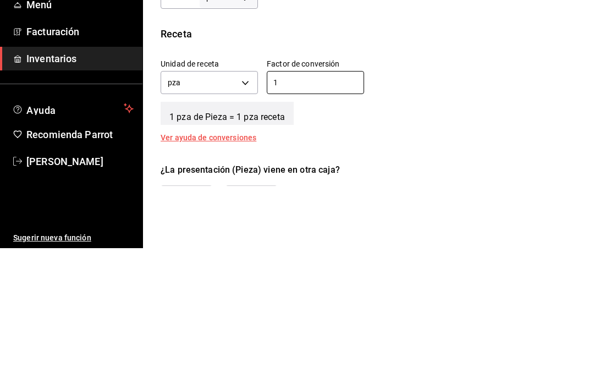
type input "1"
click at [440, 238] on div "1 pza de Pieza = 1 pza receta" at bounding box center [369, 251] width 416 height 27
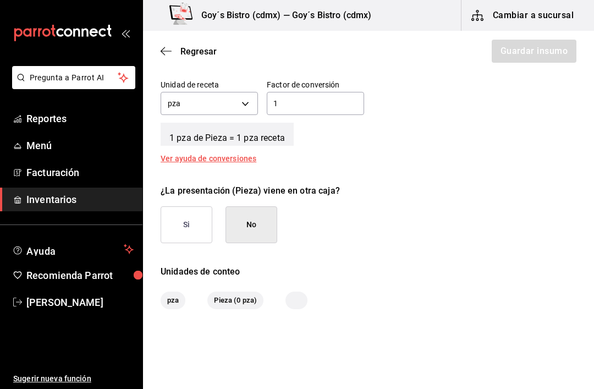
scroll to position [423, 0]
click at [520, 46] on div "Regresar Guardar insumo" at bounding box center [368, 51] width 451 height 41
click at [169, 296] on span "pza" at bounding box center [173, 300] width 25 height 11
click at [170, 299] on span "pza" at bounding box center [173, 300] width 25 height 11
click at [218, 305] on span "Pieza (0 pza)" at bounding box center [235, 300] width 56 height 11
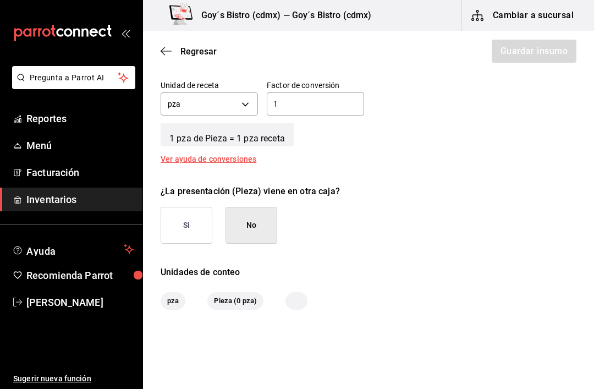
click at [240, 309] on div "Pieza (0 pza)" at bounding box center [235, 301] width 56 height 18
click at [235, 300] on span "Pieza (0 pza)" at bounding box center [235, 300] width 56 height 11
click at [236, 297] on span "Pieza (0 pza)" at bounding box center [235, 300] width 56 height 11
click at [237, 295] on span "Pieza (0 pza)" at bounding box center [235, 300] width 56 height 11
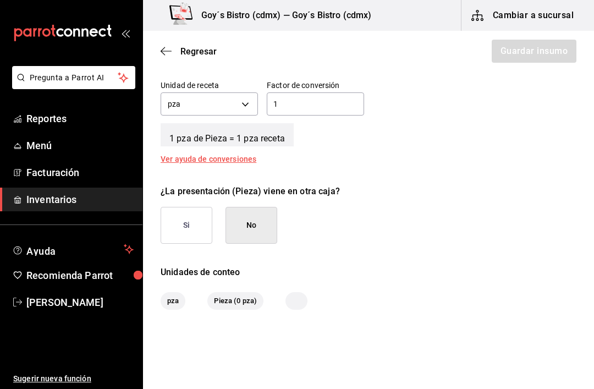
click at [235, 296] on span "Pieza (0 pza)" at bounding box center [235, 300] width 56 height 11
click at [234, 297] on span "Pieza (0 pza)" at bounding box center [235, 300] width 56 height 11
click at [237, 300] on span "Pieza (0 pza)" at bounding box center [235, 300] width 56 height 11
click at [227, 295] on span "Pieza (0 pza)" at bounding box center [235, 300] width 56 height 11
click at [228, 299] on span "Pieza (0 pza)" at bounding box center [235, 300] width 56 height 11
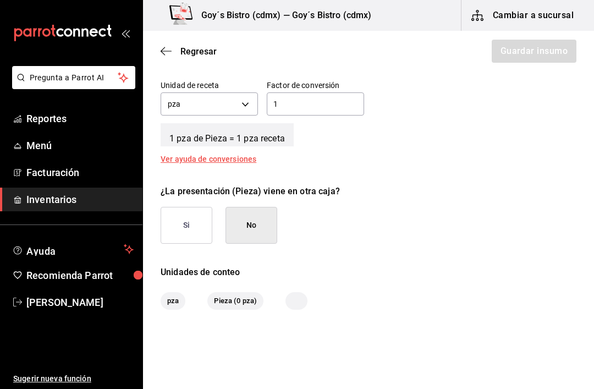
scroll to position [411, 0]
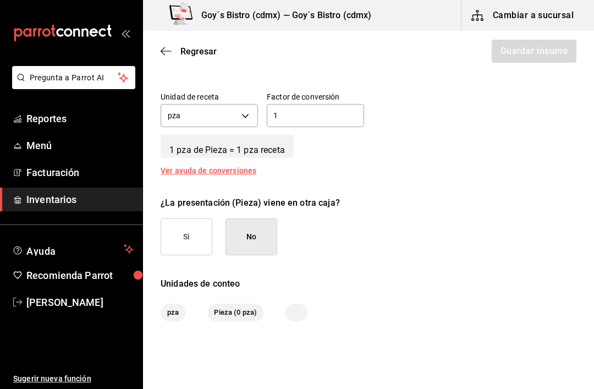
click at [178, 305] on div "pza" at bounding box center [173, 313] width 25 height 18
click at [280, 305] on div "pza Pieza (0 pza)" at bounding box center [369, 313] width 416 height 18
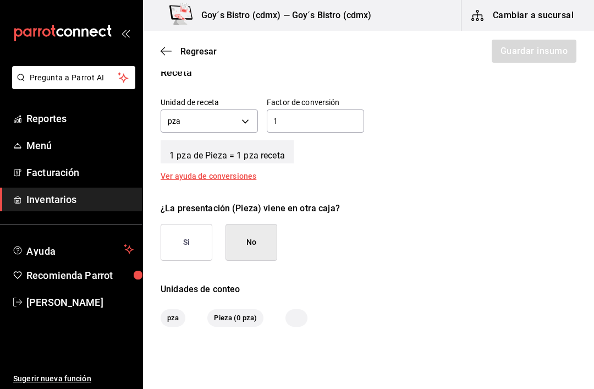
click at [177, 311] on div "pza" at bounding box center [173, 318] width 25 height 18
click at [212, 311] on div "Pieza (0 pza)" at bounding box center [235, 318] width 56 height 18
click at [239, 307] on div "Unidades de conteo pza Pieza (0 pza)" at bounding box center [368, 305] width 451 height 44
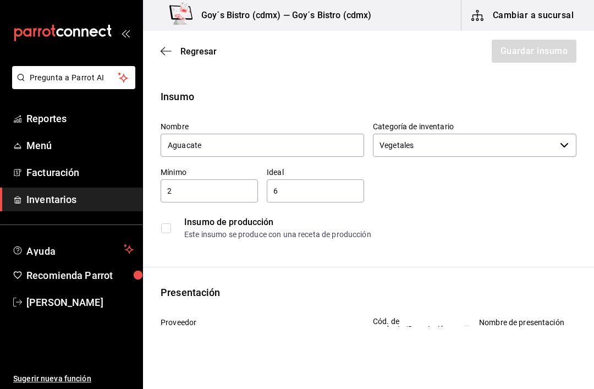
scroll to position [0, 0]
click at [530, 59] on div "Regresar Guardar insumo" at bounding box center [368, 51] width 451 height 41
click at [538, 52] on div "Regresar Guardar insumo" at bounding box center [368, 51] width 451 height 41
click at [174, 48] on span "Regresar" at bounding box center [189, 51] width 56 height 10
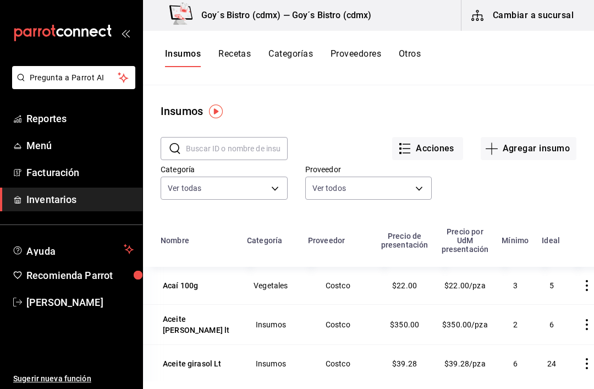
click at [536, 24] on button "Cambiar a sucursal" at bounding box center [523, 15] width 124 height 31
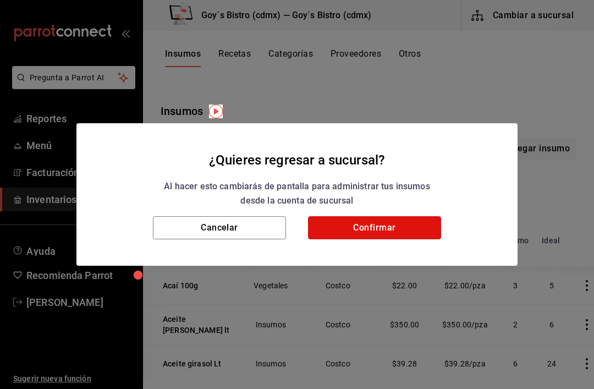
click at [416, 225] on button "Confirmar" at bounding box center [374, 227] width 133 height 23
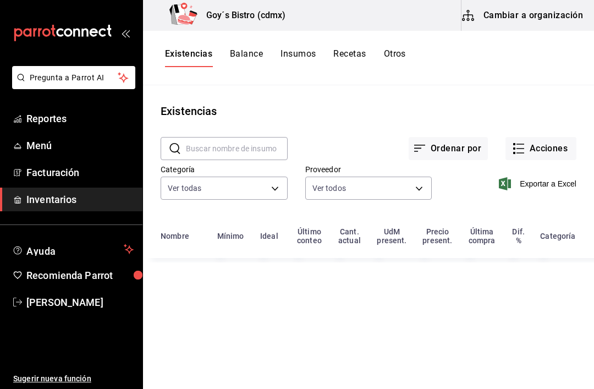
click at [546, 155] on button "Acciones" at bounding box center [540, 148] width 71 height 23
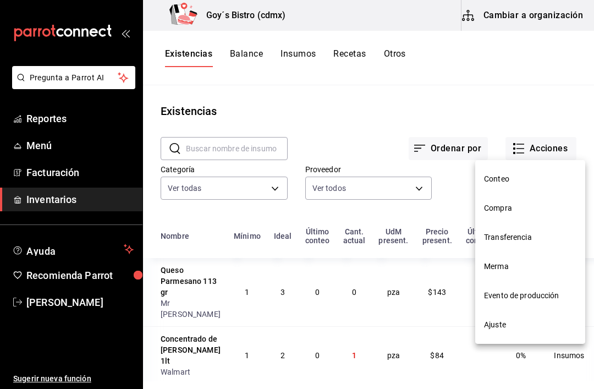
click at [509, 205] on span "Compra" at bounding box center [530, 208] width 92 height 12
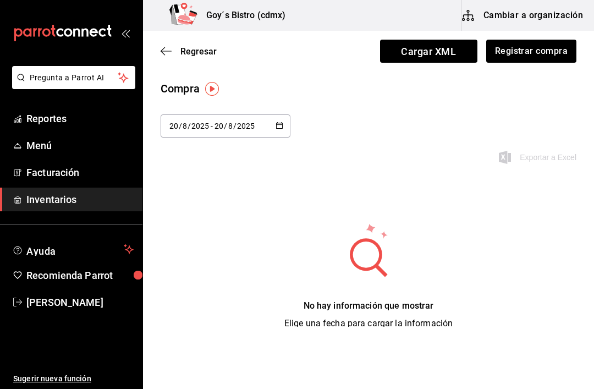
click at [540, 57] on button "Registrar compra" at bounding box center [531, 51] width 90 height 23
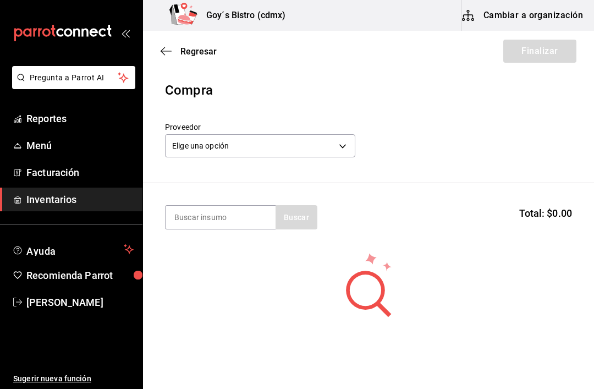
click at [283, 141] on body "Pregunta a Parrot AI Reportes Menú Facturación Inventarios Ayuda Recomienda Par…" at bounding box center [297, 163] width 594 height 327
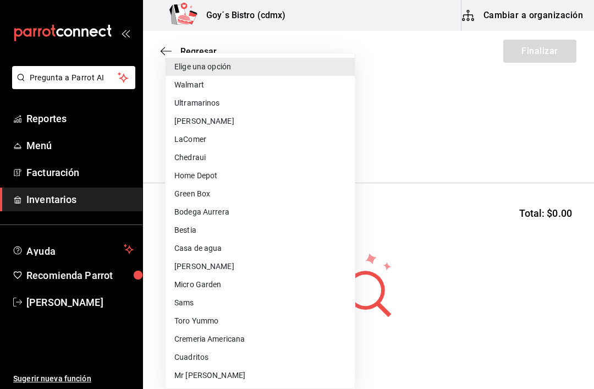
click at [225, 138] on li "LaComer" at bounding box center [260, 139] width 189 height 18
type input "f1a82f65-8d09-4b3e-a410-5fb6382f1597"
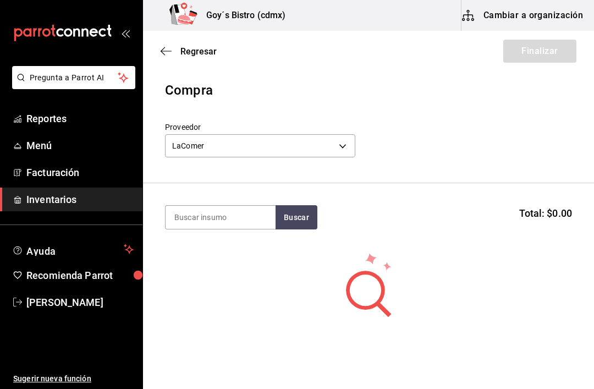
click at [213, 219] on input at bounding box center [221, 217] width 110 height 23
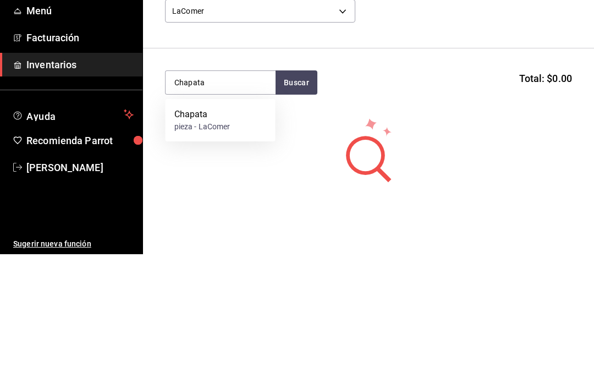
type input "Chapata"
click at [304, 205] on button "Buscar" at bounding box center [297, 217] width 42 height 24
click at [243, 234] on div "Chapata pieza - LaComer" at bounding box center [221, 255] width 110 height 42
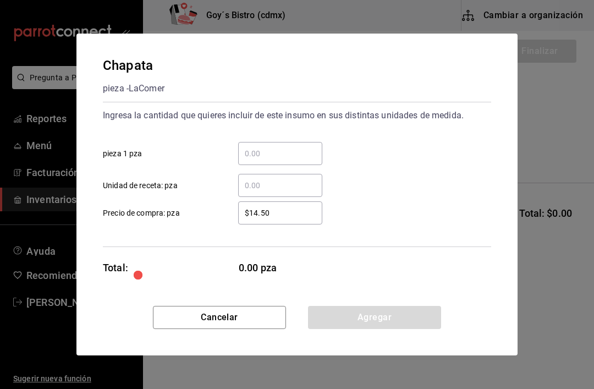
click at [290, 153] on input "​ pieza 1 pza" at bounding box center [280, 153] width 84 height 13
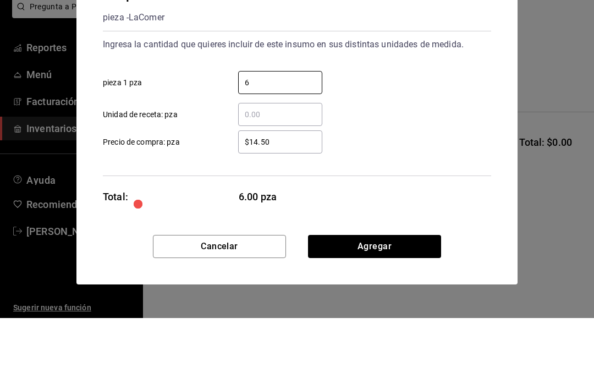
type input "6"
click at [376, 192] on div "$14.50 ​ Precio de compra: pza" at bounding box center [292, 208] width 397 height 32
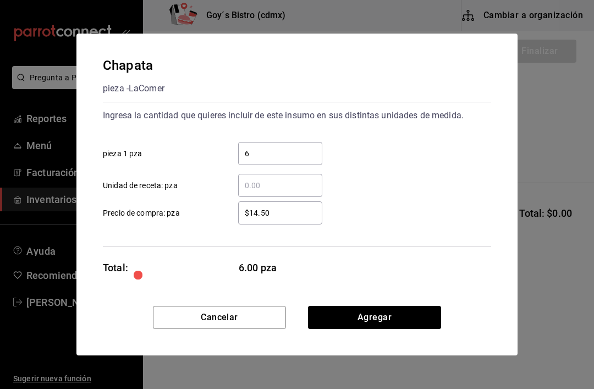
click at [378, 310] on button "Agregar" at bounding box center [374, 317] width 133 height 23
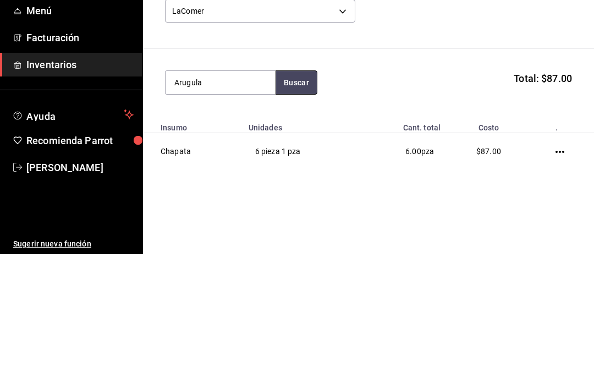
click at [294, 205] on button "Buscar" at bounding box center [297, 217] width 42 height 24
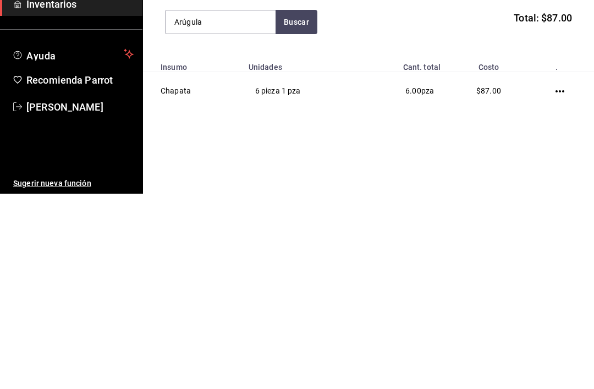
type input "Arúgula"
click at [293, 205] on button "Buscar" at bounding box center [297, 217] width 42 height 24
click at [244, 234] on div "Arúgula 280gr pieza - LaComer" at bounding box center [221, 255] width 110 height 42
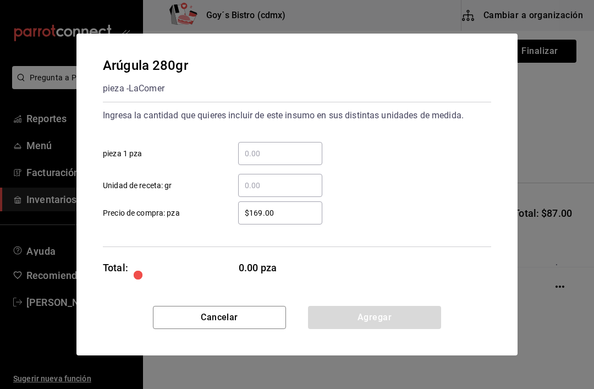
click at [287, 158] on input "​ pieza 1 pza" at bounding box center [280, 153] width 84 height 13
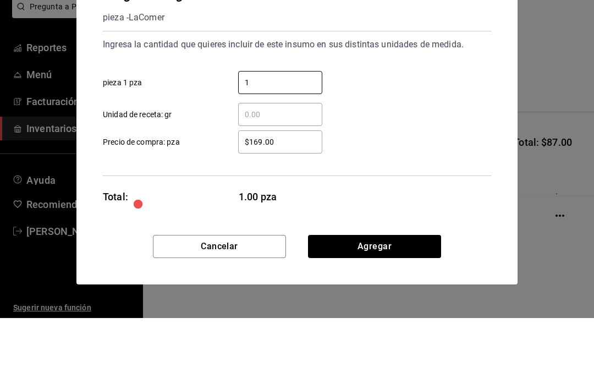
type input "1"
click at [406, 165] on div "​ Unidad de receta: gr" at bounding box center [292, 181] width 397 height 32
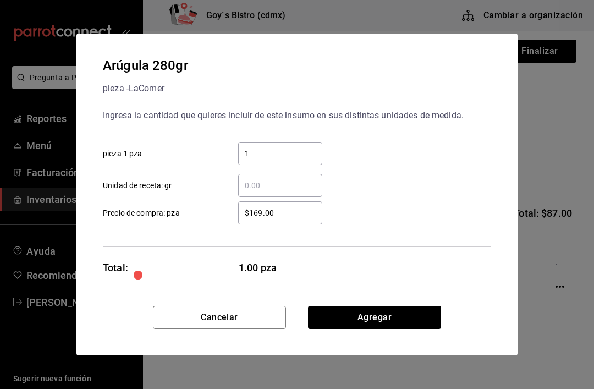
click at [389, 310] on button "Agregar" at bounding box center [374, 317] width 133 height 23
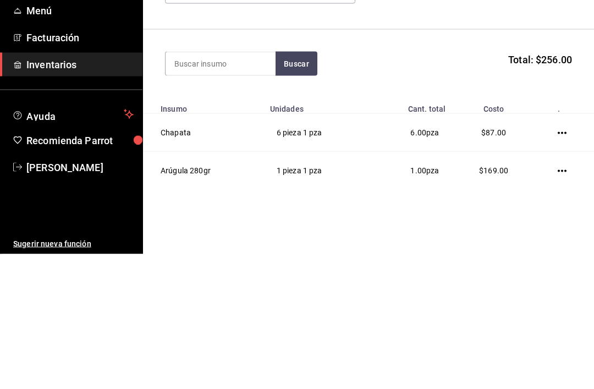
scroll to position [16, 0]
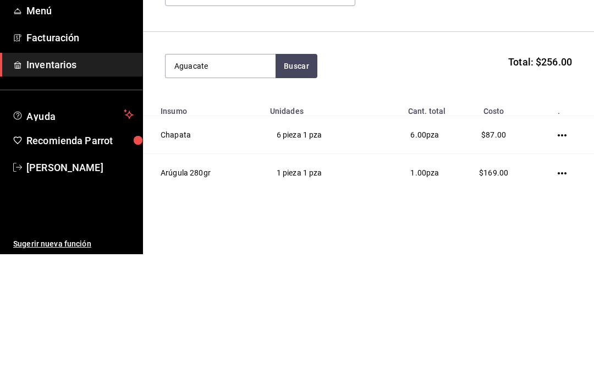
type input "Aguacate"
click at [294, 189] on button "Buscar" at bounding box center [297, 201] width 42 height 24
click at [299, 189] on button "Buscar" at bounding box center [297, 201] width 42 height 24
click at [296, 189] on button "Buscar" at bounding box center [297, 201] width 42 height 24
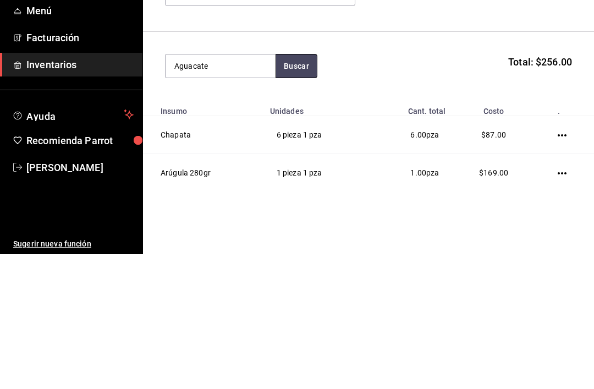
click at [295, 189] on button "Buscar" at bounding box center [297, 201] width 42 height 24
click at [302, 189] on button "Buscar" at bounding box center [297, 201] width 42 height 24
click at [570, 235] on th "." at bounding box center [564, 243] width 59 height 16
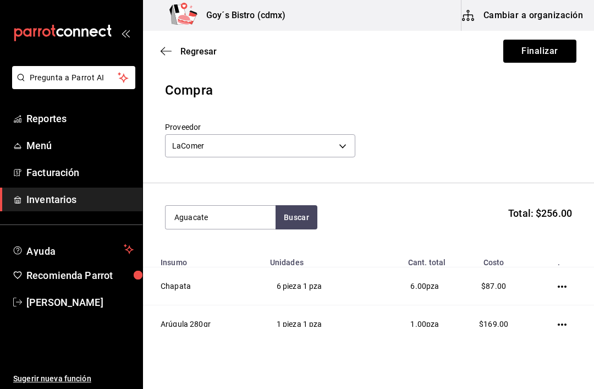
scroll to position [0, 0]
click at [552, 57] on button "Finalizar" at bounding box center [539, 51] width 73 height 23
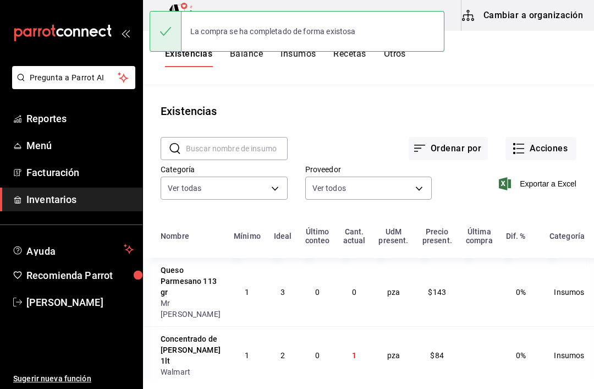
click at [547, 146] on button "Acciones" at bounding box center [540, 148] width 71 height 23
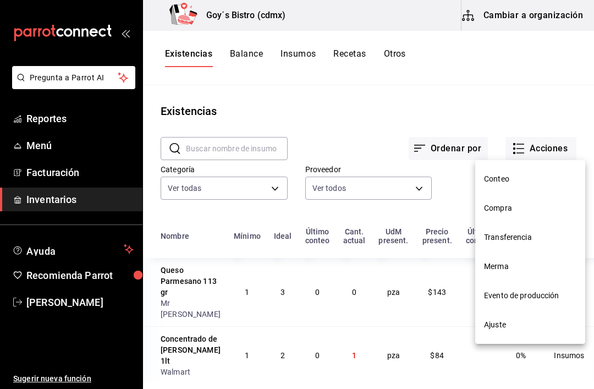
click at [519, 209] on span "Compra" at bounding box center [530, 208] width 92 height 12
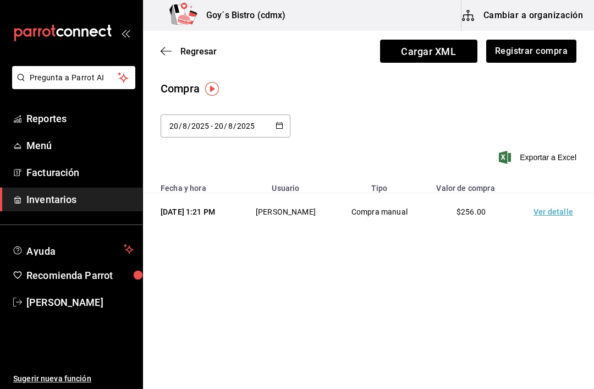
click at [252, 128] on input "2025" at bounding box center [245, 126] width 19 height 9
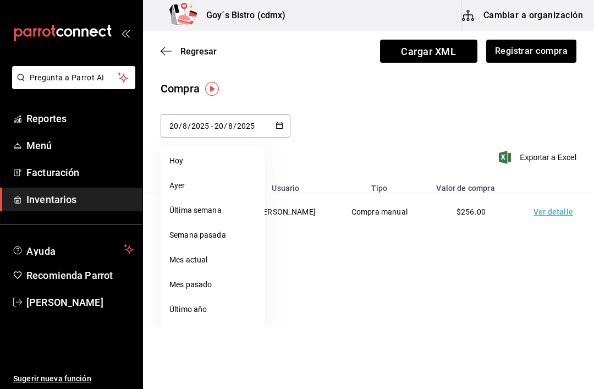
click at [508, 93] on div "Compra" at bounding box center [369, 88] width 416 height 16
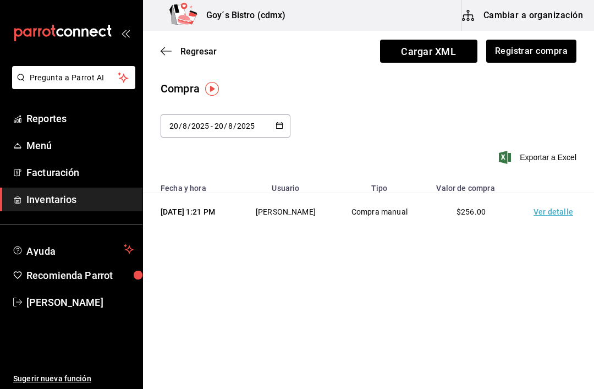
click at [541, 56] on button "Registrar compra" at bounding box center [531, 51] width 90 height 23
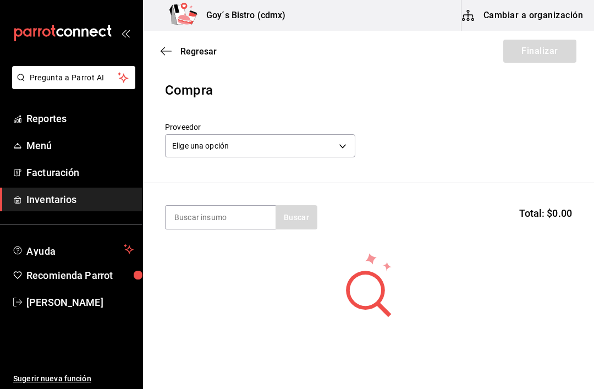
click at [268, 149] on body "Pregunta a Parrot AI Reportes Menú Facturación Inventarios Ayuda Recomienda Par…" at bounding box center [297, 163] width 594 height 327
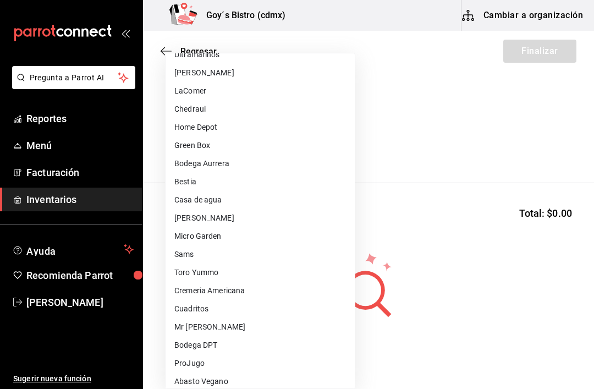
scroll to position [52, 0]
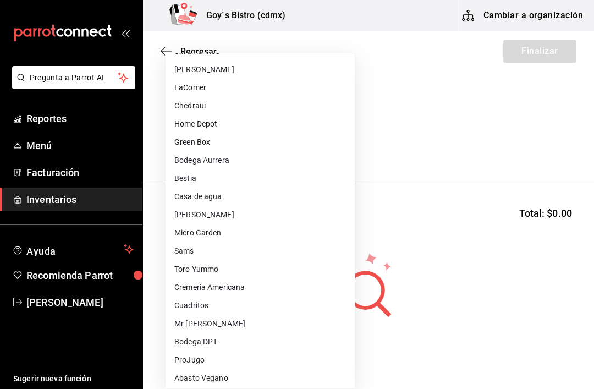
click at [228, 239] on li "Micro Garden" at bounding box center [260, 233] width 189 height 18
type input "0205f9e2-0657-47ac-ad12-b418602837a0"
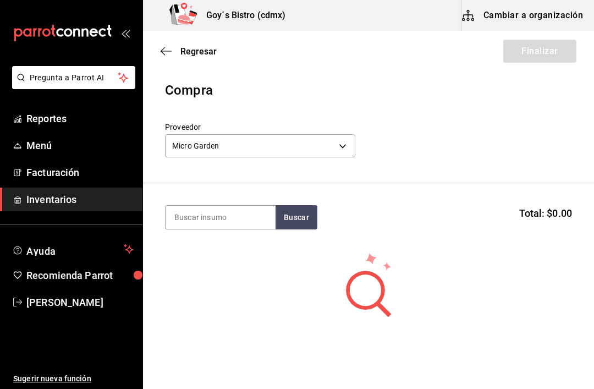
click at [217, 222] on input at bounding box center [221, 217] width 110 height 23
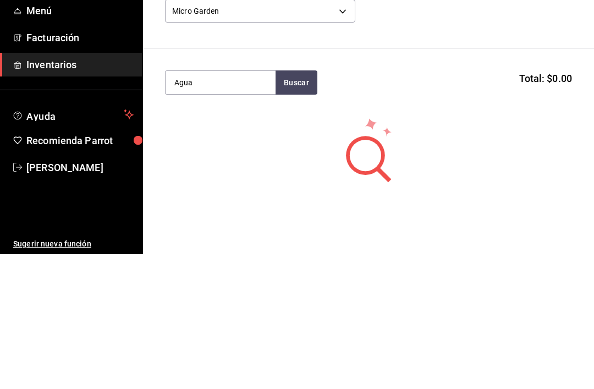
type input "Agua"
click at [298, 205] on button "Buscar" at bounding box center [297, 217] width 42 height 24
click at [239, 256] on div "pieza - Micro Garden" at bounding box center [209, 262] width 71 height 12
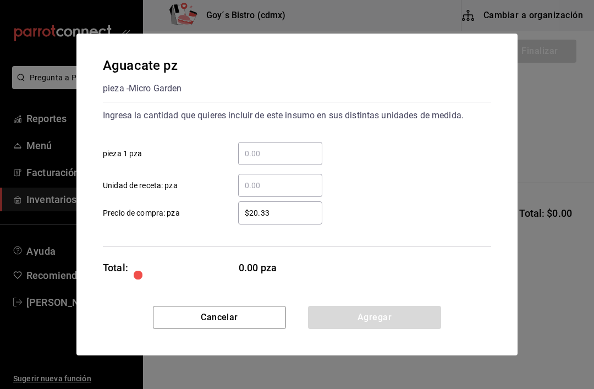
click at [306, 147] on input "​ pieza 1 pza" at bounding box center [280, 153] width 84 height 13
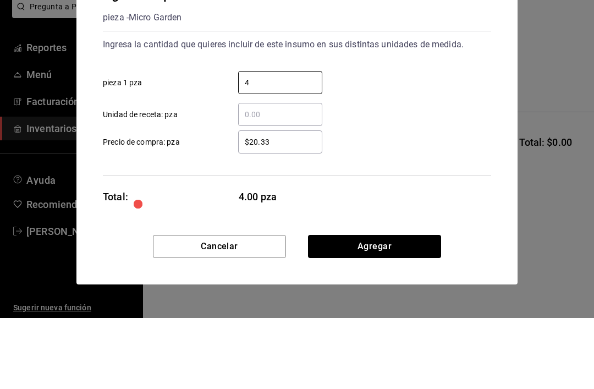
type input "4"
click at [291, 206] on input "$20.33" at bounding box center [280, 212] width 84 height 13
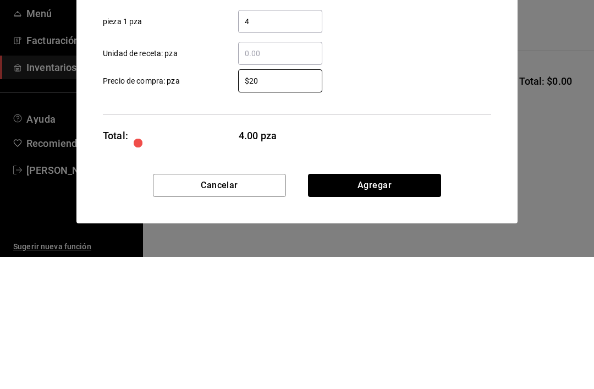
type input "$2"
type input "$14.85"
click at [282, 147] on input "4" at bounding box center [280, 153] width 84 height 13
type input "2"
click at [398, 165] on div "​ Unidad de receta: pza" at bounding box center [292, 181] width 397 height 32
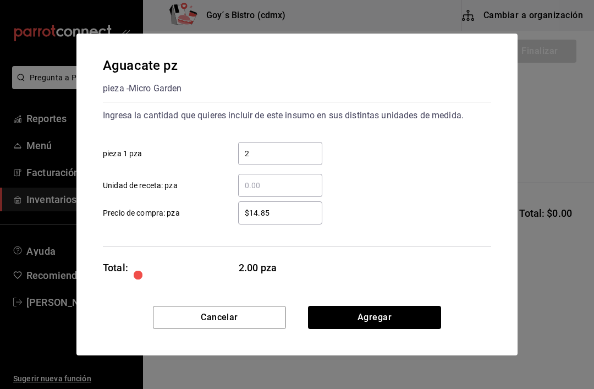
click at [377, 301] on div "Aguacate pz pieza - Micro Garden Ingresa la cantidad que quieres incluir de est…" at bounding box center [296, 170] width 441 height 272
click at [372, 320] on button "Agregar" at bounding box center [374, 317] width 133 height 23
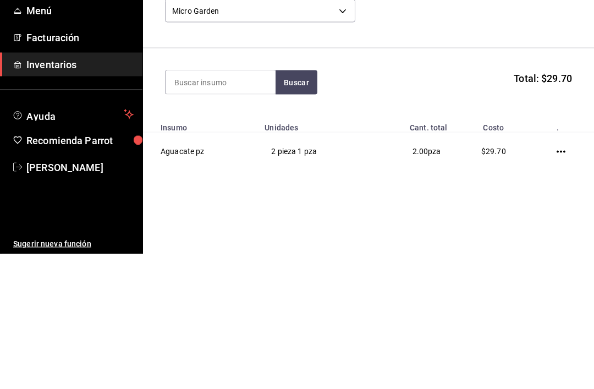
click at [551, 183] on section "Buscar Total: $29.70" at bounding box center [368, 217] width 451 height 68
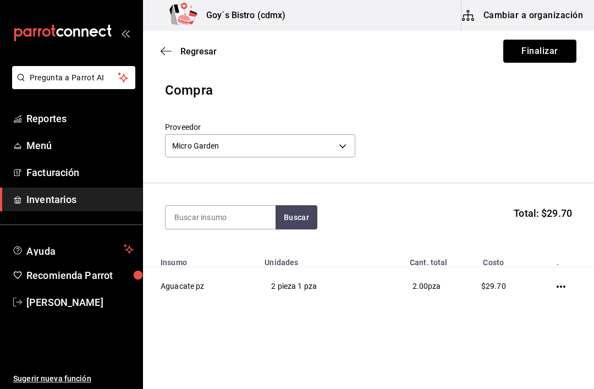
click at [548, 52] on button "Finalizar" at bounding box center [539, 51] width 73 height 23
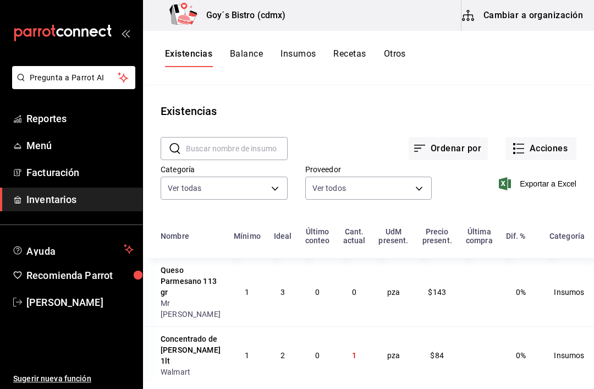
click at [546, 149] on button "Acciones" at bounding box center [540, 148] width 71 height 23
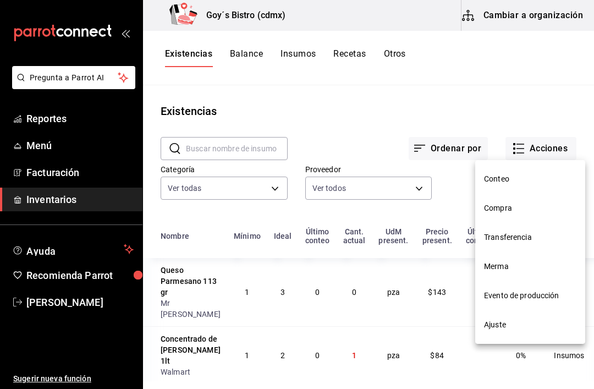
click at [511, 208] on span "Compra" at bounding box center [530, 208] width 92 height 12
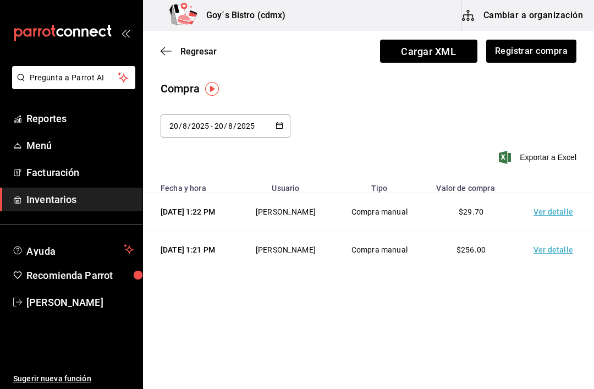
click at [246, 123] on input "2025" at bounding box center [245, 126] width 19 height 9
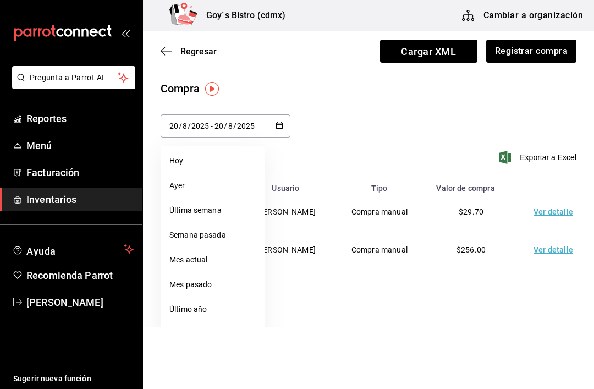
click at [271, 126] on div "2025-08-20 20 / 8 / 2025 - 2025-08-20 20 / 8 / 2025" at bounding box center [226, 125] width 130 height 23
click at [200, 190] on li "Ayer" at bounding box center [213, 185] width 104 height 25
type input "2025-08-19"
type input "19"
type input "2025-08-19"
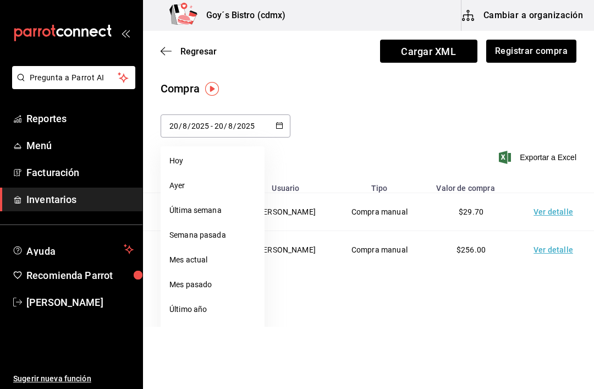
type input "19"
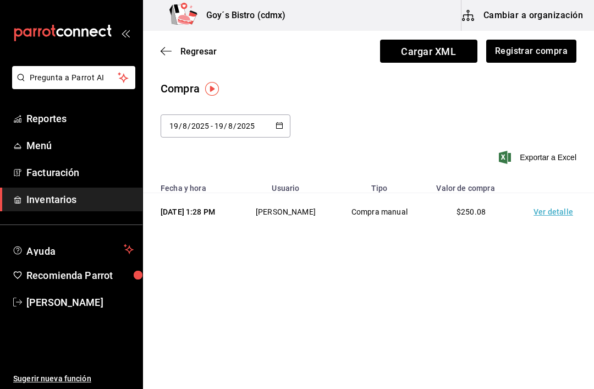
click at [303, 203] on td "Edgar enrique marcos camacho" at bounding box center [286, 212] width 96 height 38
click at [303, 202] on td "Edgar enrique marcos camacho" at bounding box center [286, 212] width 96 height 38
